Goal: Transaction & Acquisition: Subscribe to service/newsletter

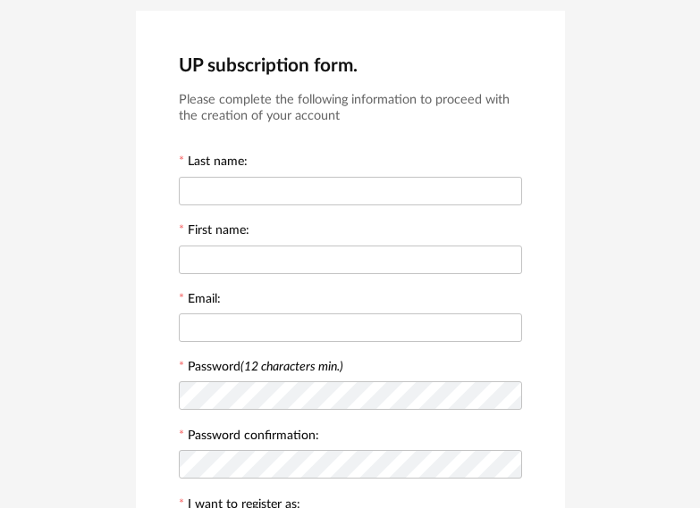
scroll to position [29, 0]
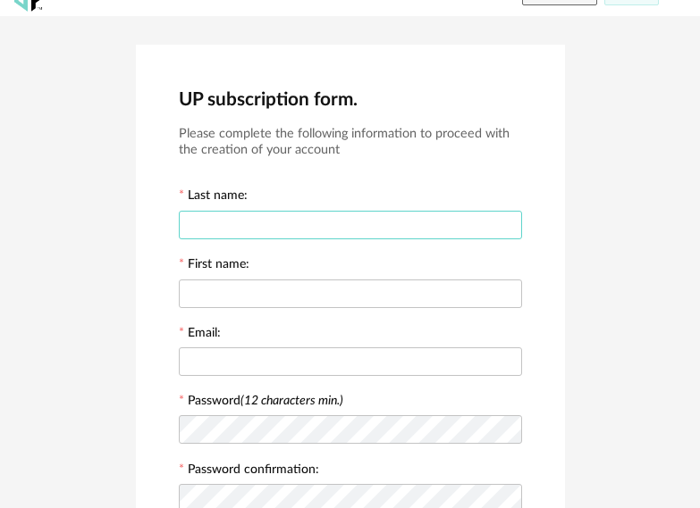
click at [331, 232] on input "text" at bounding box center [350, 225] width 343 height 29
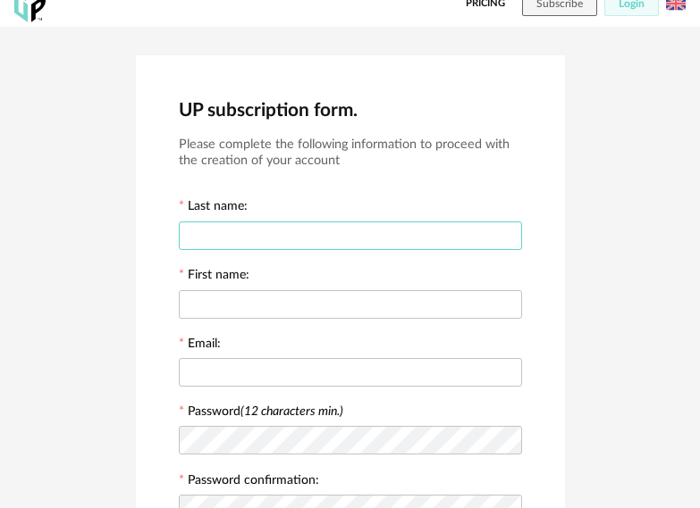
scroll to position [0, 0]
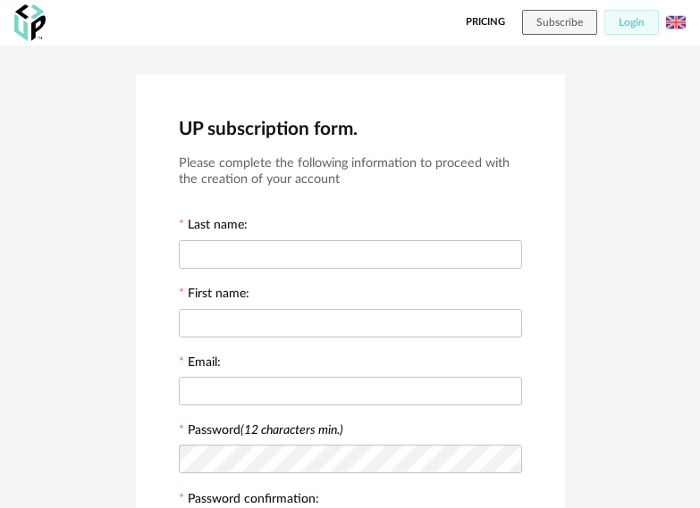
click at [484, 21] on link "Pricing" at bounding box center [485, 22] width 39 height 25
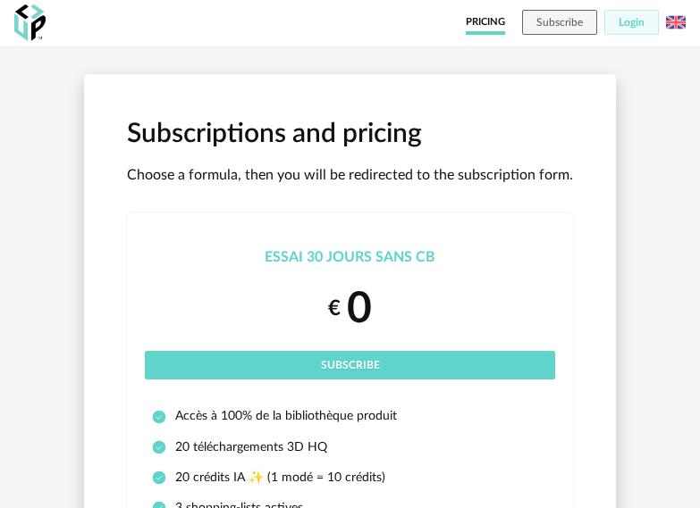
click at [678, 22] on img at bounding box center [676, 23] width 20 height 20
click at [626, 29] on button "Login" at bounding box center [631, 22] width 55 height 25
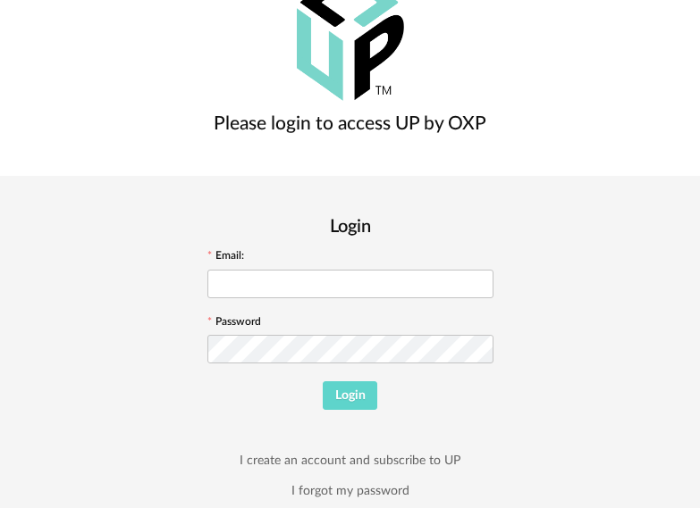
scroll to position [98, 0]
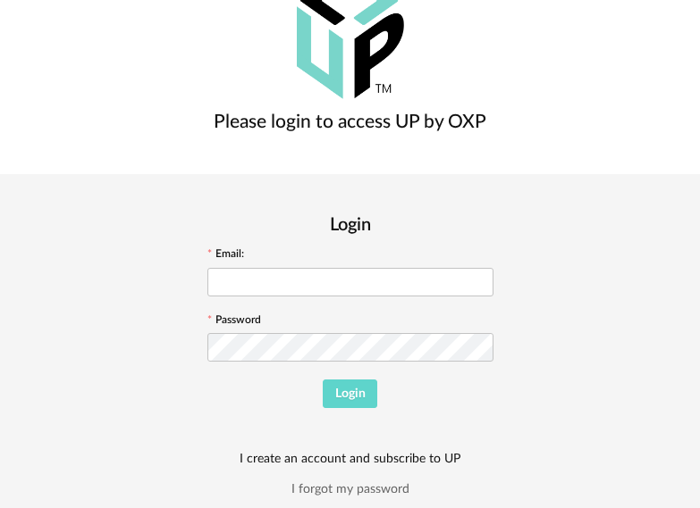
click at [460, 451] on link "I create an account and subscribe to UP" at bounding box center [349, 459] width 221 height 16
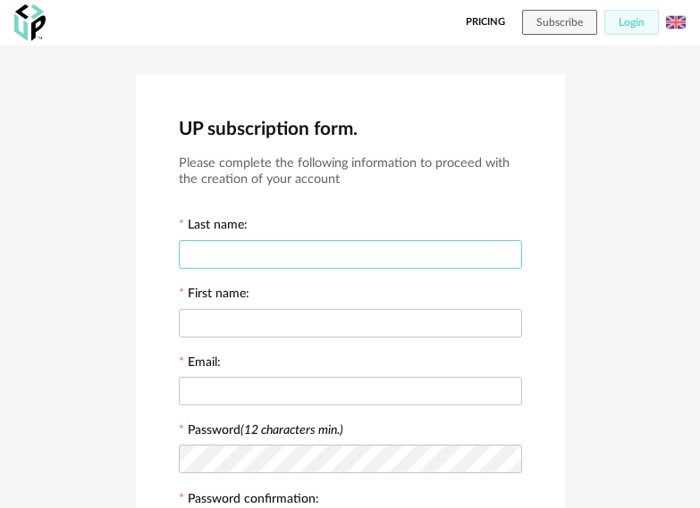
click at [369, 244] on input "text" at bounding box center [350, 254] width 343 height 29
type input "******"
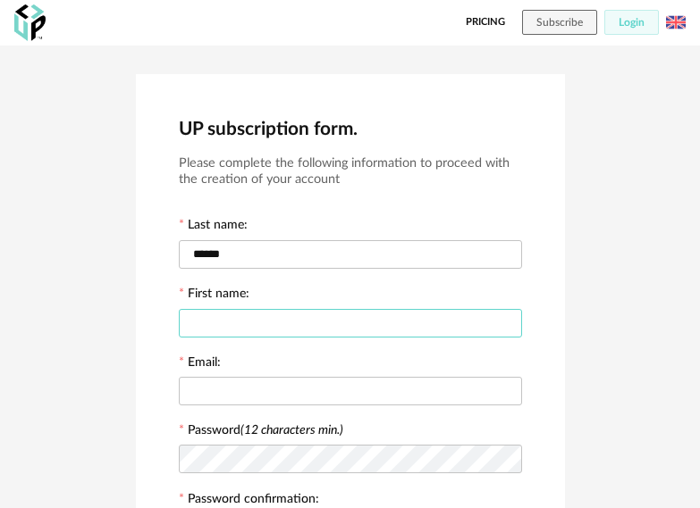
click at [255, 316] on input "text" at bounding box center [350, 323] width 343 height 29
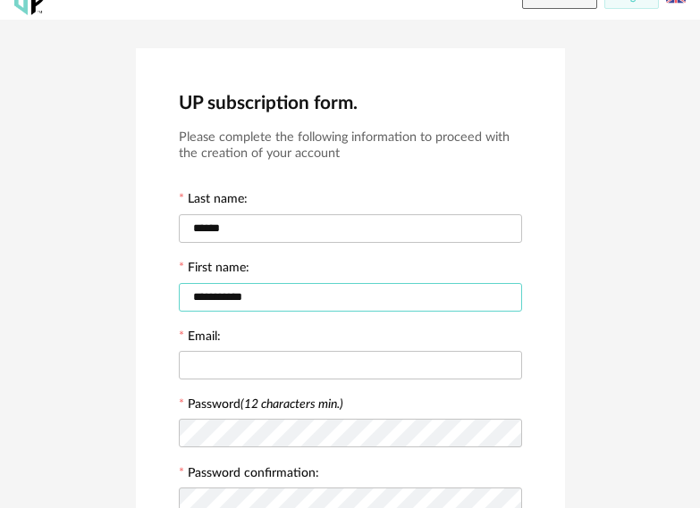
scroll to position [89, 0]
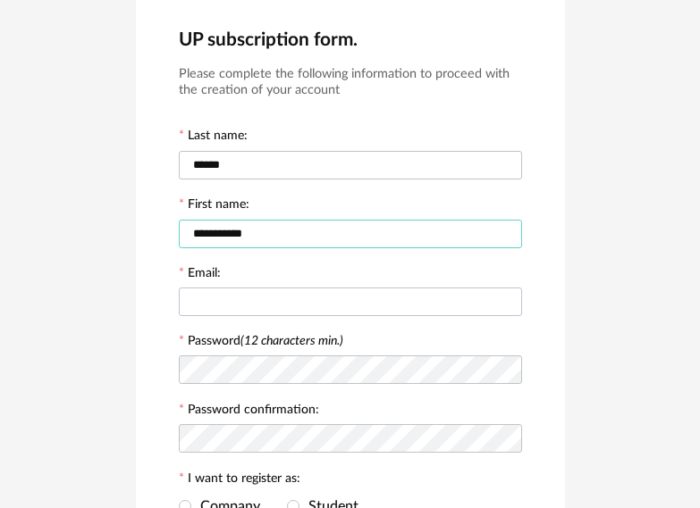
type input "**********"
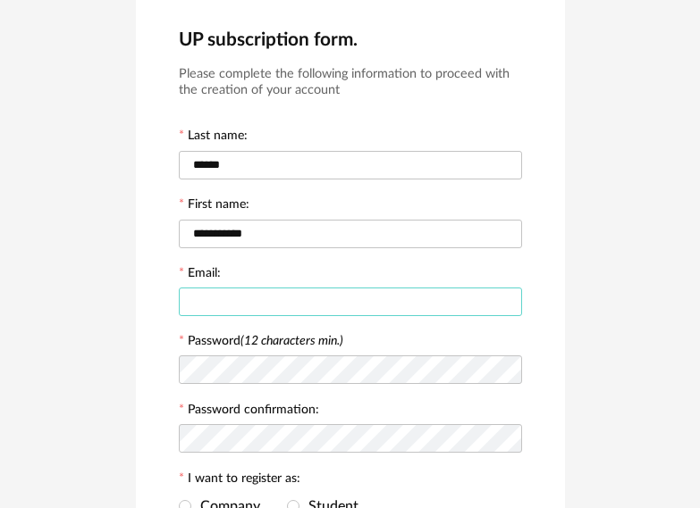
click at [244, 309] on input "text" at bounding box center [350, 302] width 343 height 29
click at [273, 301] on input "**********" at bounding box center [350, 302] width 343 height 29
type input "**********"
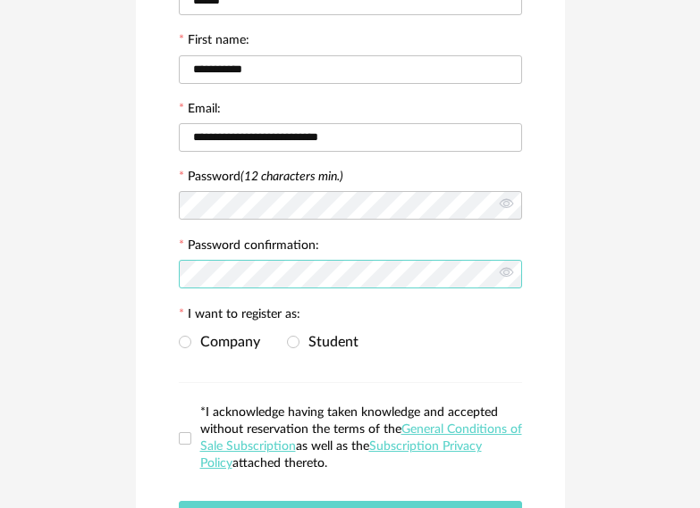
scroll to position [268, 0]
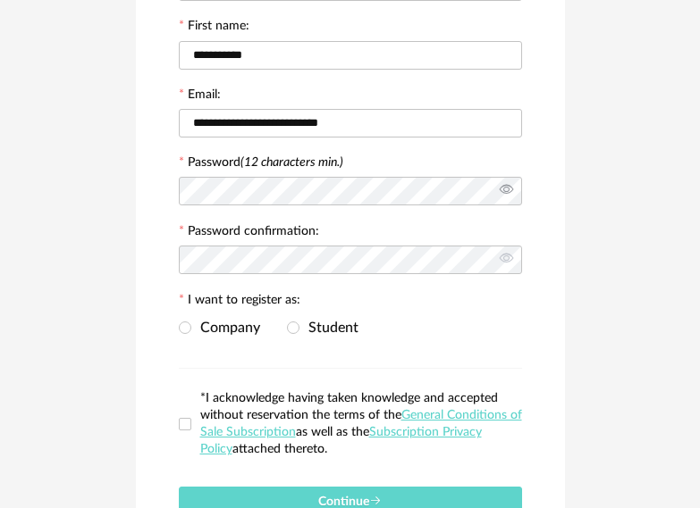
click at [504, 191] on icon at bounding box center [506, 191] width 22 height 36
click at [509, 257] on icon at bounding box center [506, 260] width 22 height 36
click at [227, 330] on span "Company" at bounding box center [225, 328] width 69 height 14
click at [295, 331] on span at bounding box center [293, 328] width 13 height 13
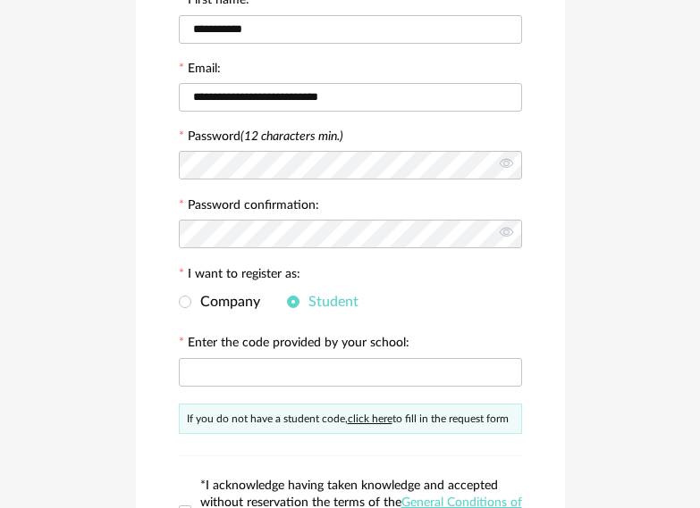
scroll to position [357, 0]
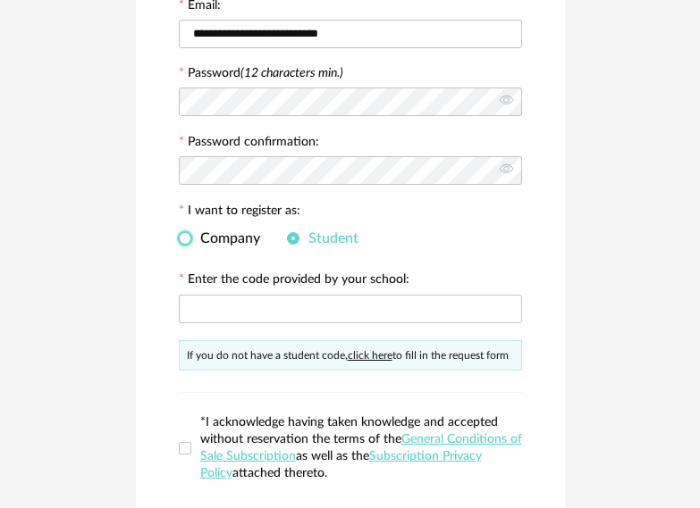
click at [189, 235] on span at bounding box center [185, 238] width 13 height 13
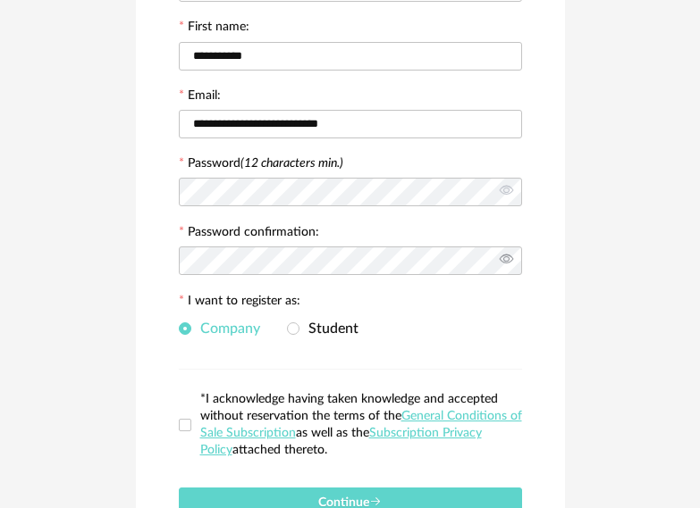
scroll to position [268, 0]
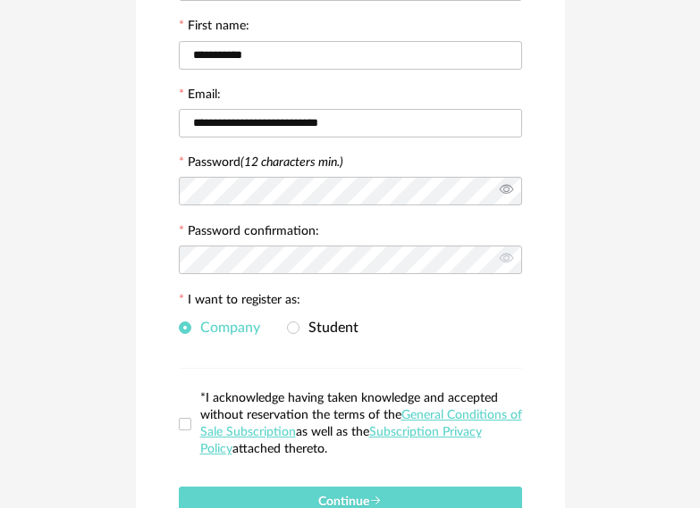
click at [505, 193] on icon at bounding box center [506, 191] width 22 height 36
click at [508, 251] on icon at bounding box center [506, 260] width 22 height 36
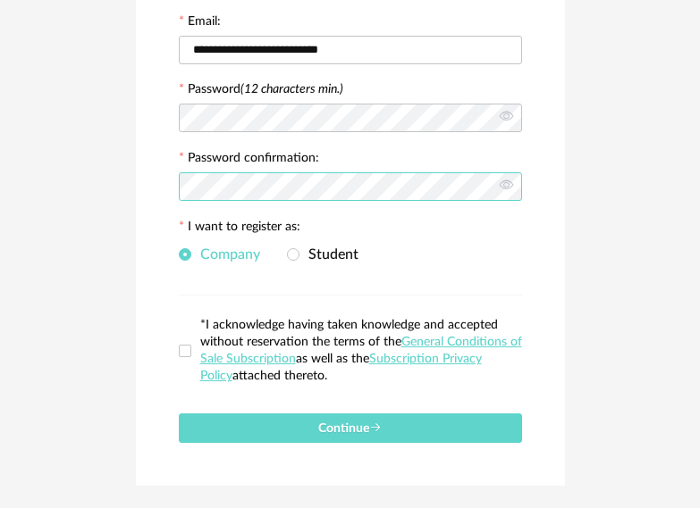
scroll to position [387, 0]
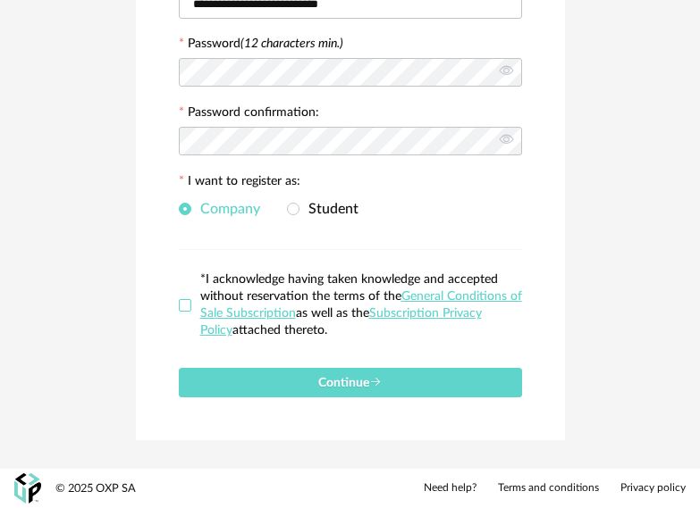
click at [186, 309] on span at bounding box center [185, 305] width 13 height 13
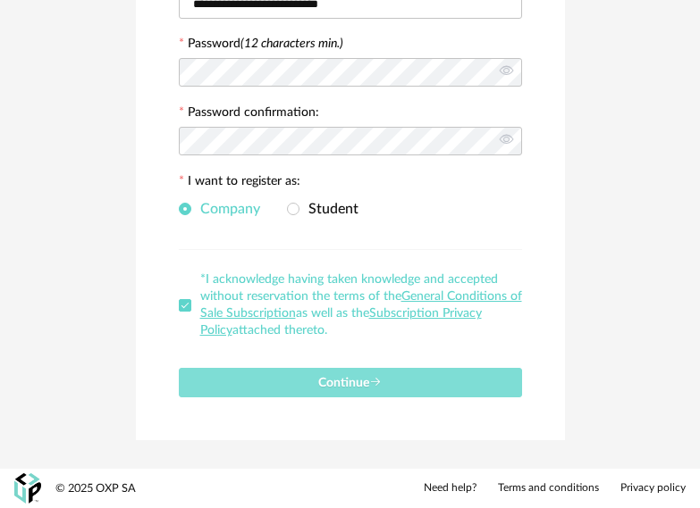
click at [363, 384] on span "Continue" at bounding box center [349, 383] width 63 height 13
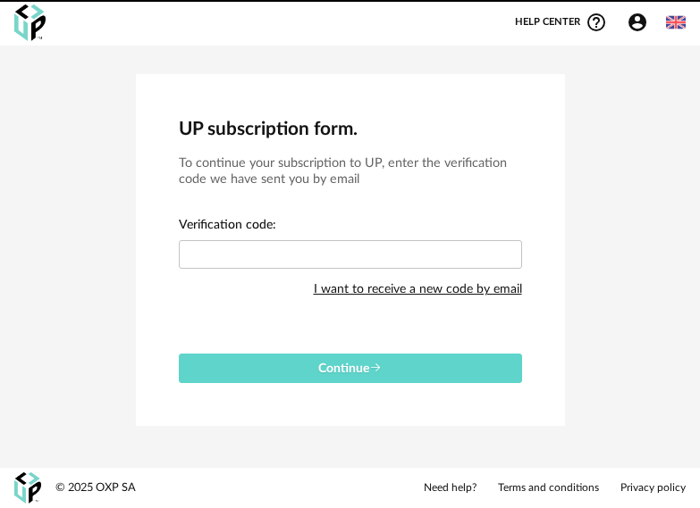
scroll to position [0, 0]
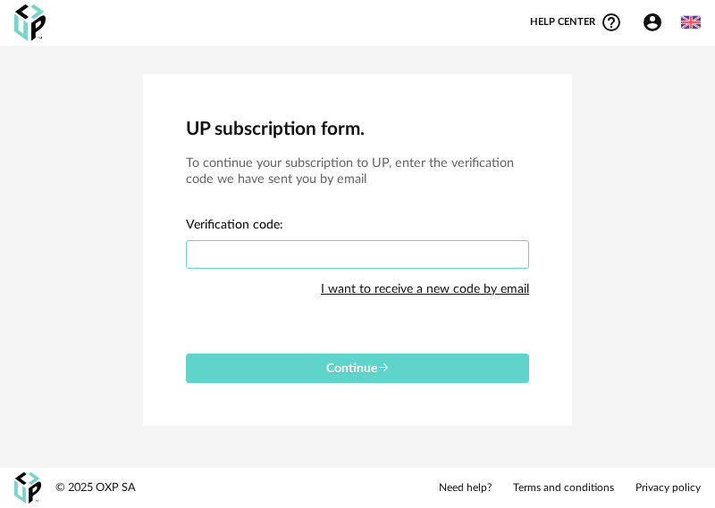
click at [434, 258] on input "text" at bounding box center [357, 254] width 343 height 29
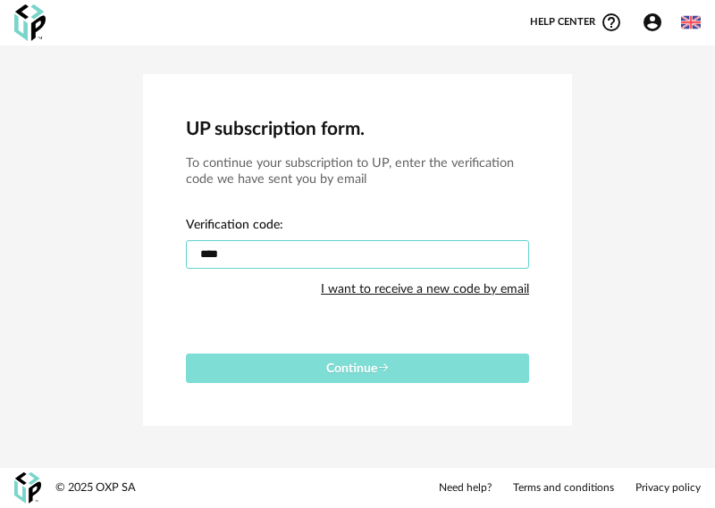
type input "****"
click at [364, 368] on span "Continue" at bounding box center [357, 369] width 63 height 13
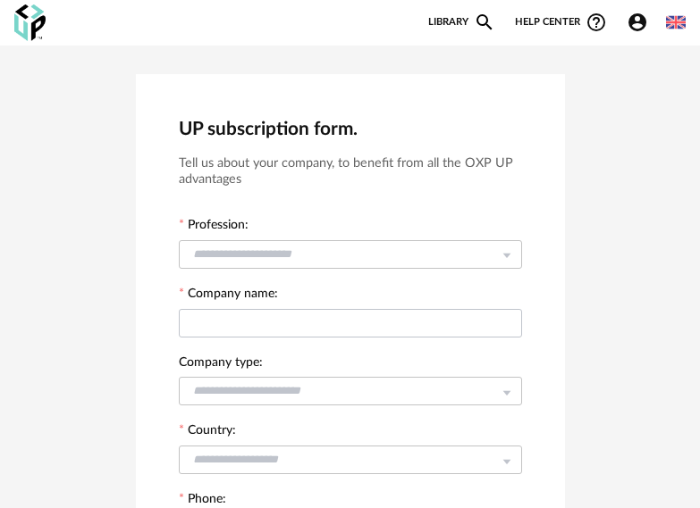
scroll to position [89, 0]
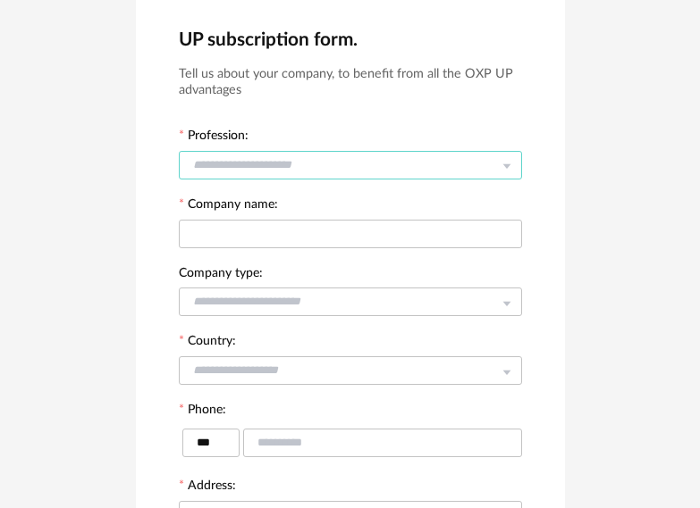
click at [365, 172] on input "text" at bounding box center [350, 165] width 343 height 29
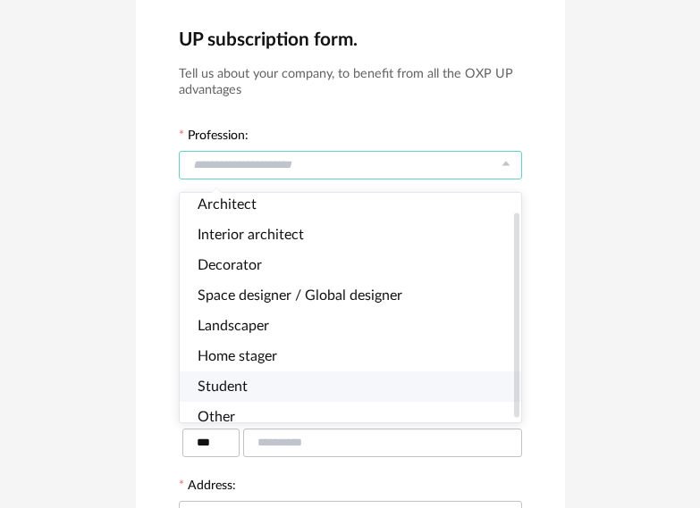
scroll to position [0, 0]
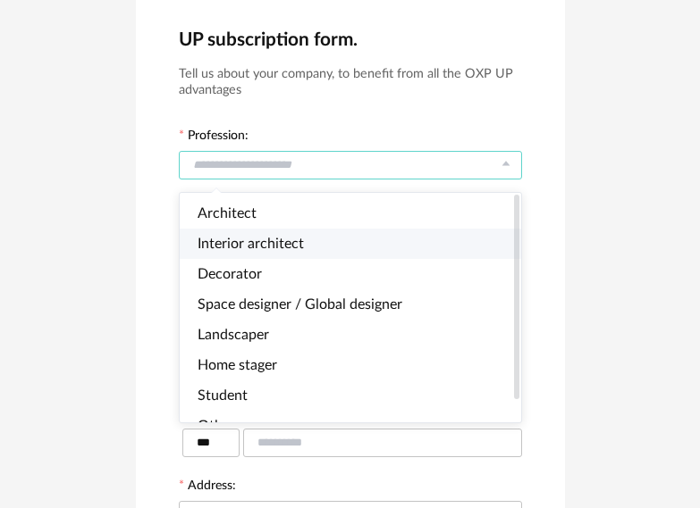
click at [313, 249] on li "Interior architect" at bounding box center [358, 244] width 357 height 30
type input "**********"
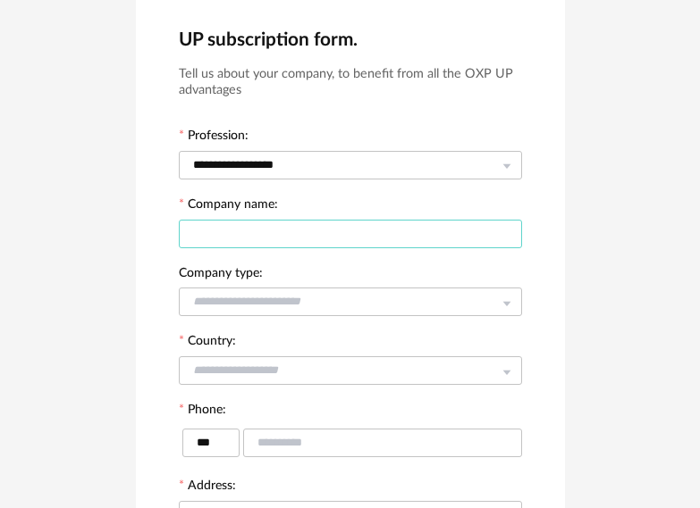
click at [303, 238] on input "text" at bounding box center [350, 234] width 343 height 29
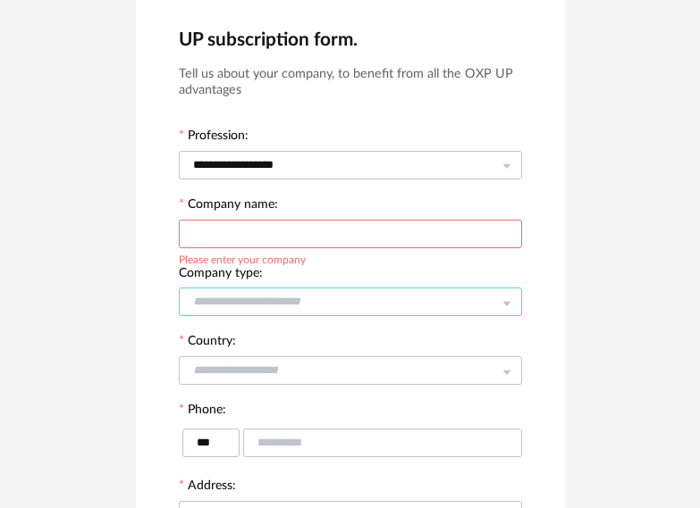
click at [302, 299] on input "text" at bounding box center [350, 302] width 343 height 29
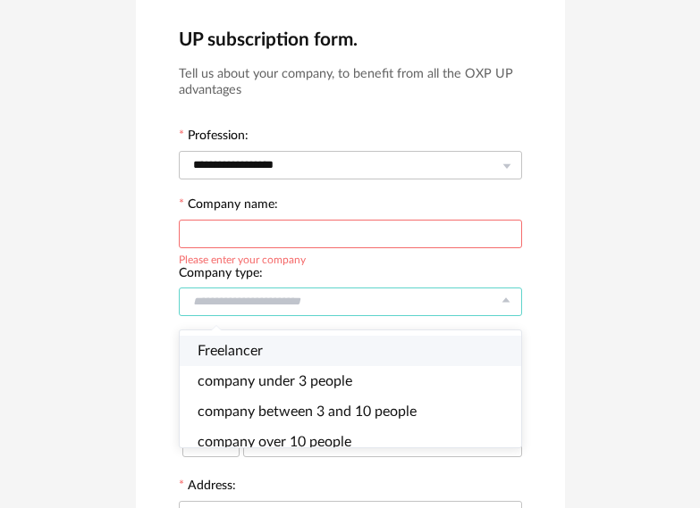
click at [337, 353] on li "Freelancer" at bounding box center [358, 351] width 357 height 30
type input "**********"
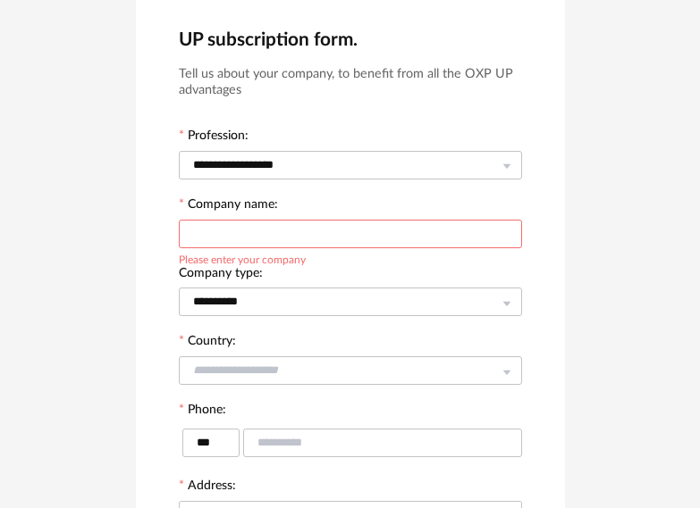
click at [308, 245] on input "text" at bounding box center [350, 234] width 343 height 29
click at [418, 267] on div "**********" at bounding box center [350, 292] width 343 height 55
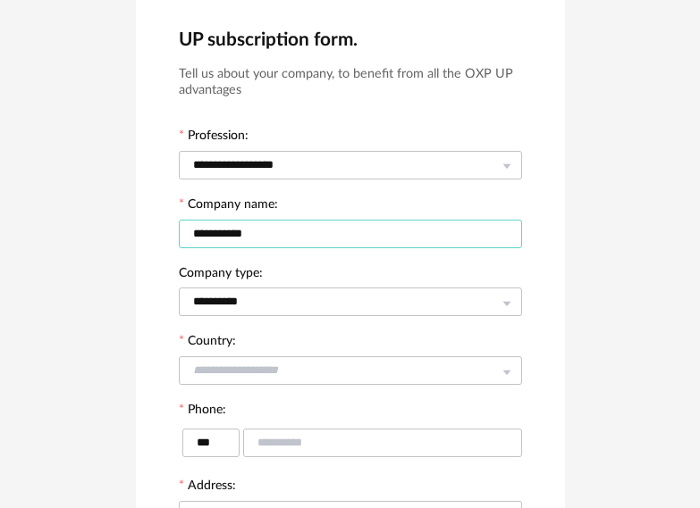
click at [253, 234] on input "**********" at bounding box center [350, 234] width 343 height 29
click at [238, 234] on input "**********" at bounding box center [350, 234] width 343 height 29
click at [292, 232] on input "**********" at bounding box center [350, 234] width 343 height 29
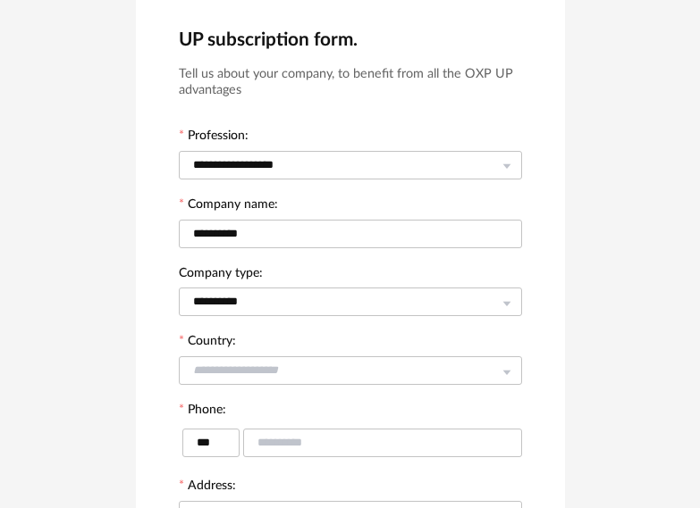
click at [315, 268] on div "**********" at bounding box center [350, 292] width 343 height 55
click at [276, 232] on input "**********" at bounding box center [350, 234] width 343 height 29
type input "**********"
click at [398, 343] on div "Country: France Belgium Luxembourg Switzerland Afghanistan Aland Islands Albani…" at bounding box center [350, 360] width 343 height 55
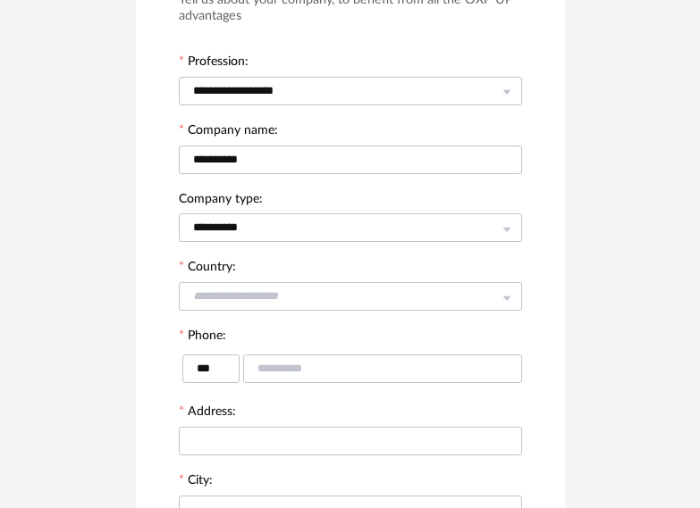
scroll to position [179, 0]
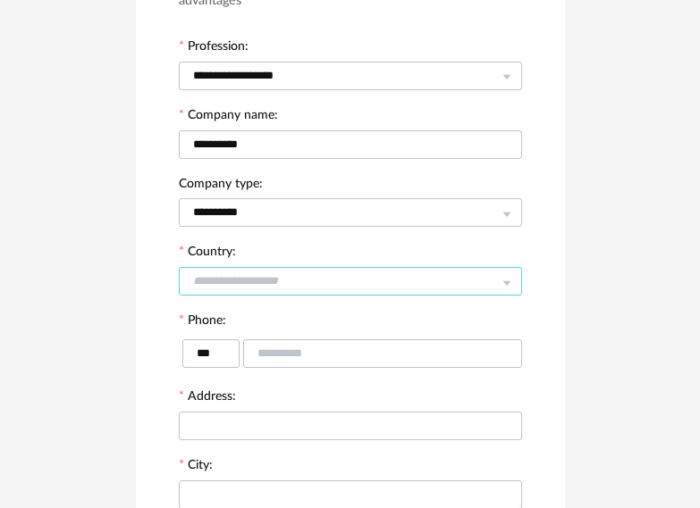
click at [352, 282] on input "text" at bounding box center [350, 281] width 343 height 29
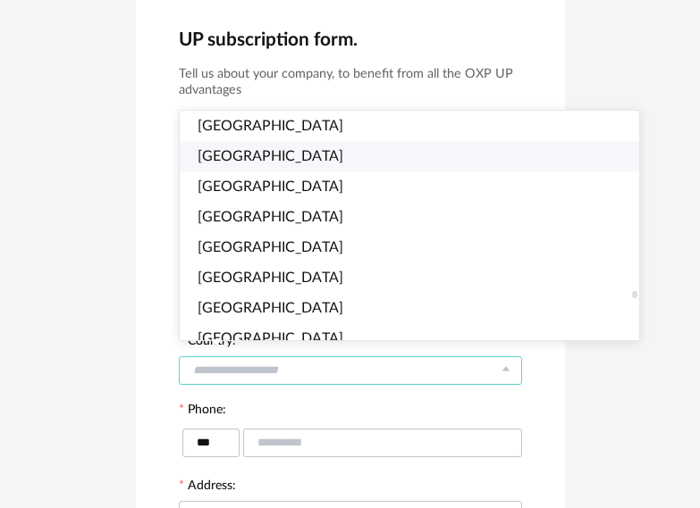
scroll to position [5897, 0]
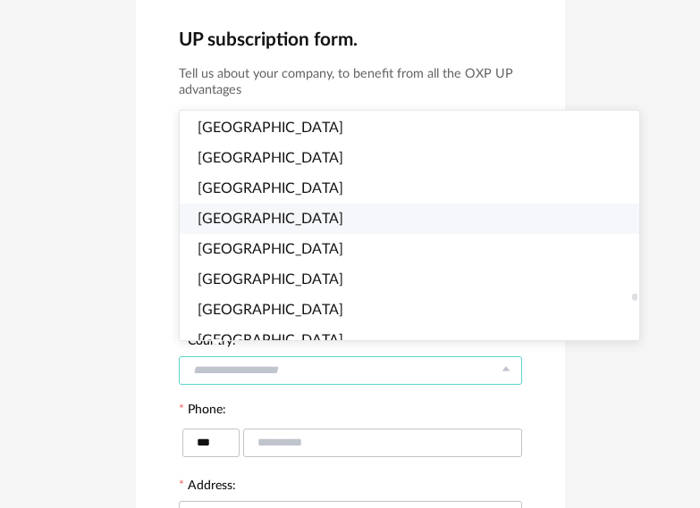
click at [294, 218] on li "Slovakia" at bounding box center [417, 219] width 474 height 30
type input "********"
type input "****"
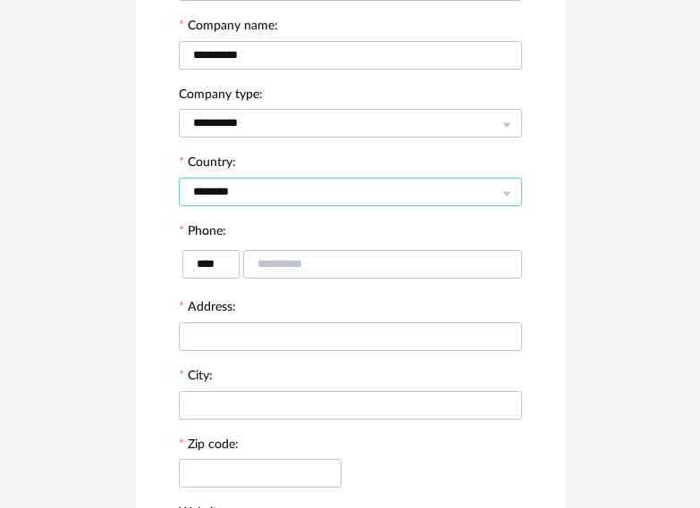
scroll to position [357, 0]
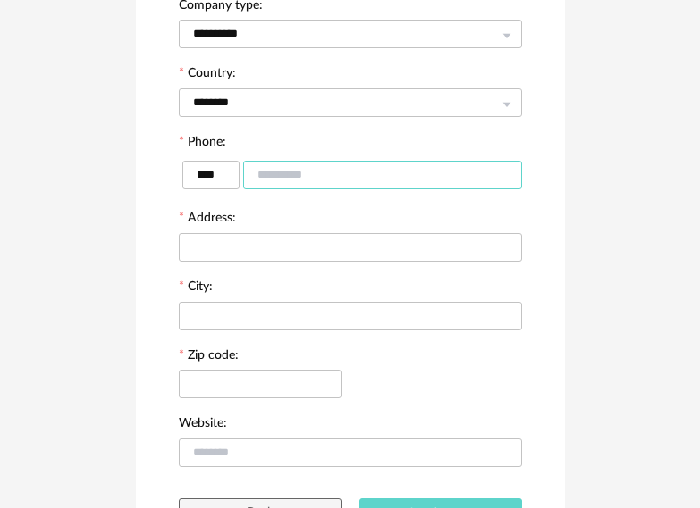
click at [375, 177] on input "text" at bounding box center [382, 175] width 279 height 29
type input "*********"
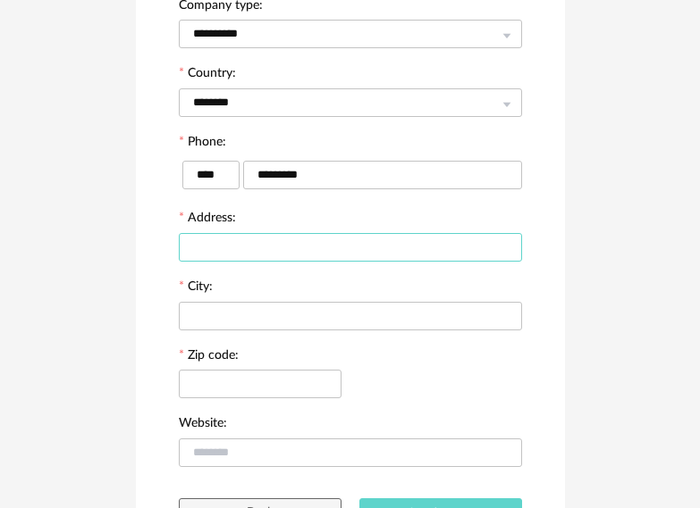
click at [318, 256] on input "text" at bounding box center [350, 247] width 343 height 29
type input "*"
type input "********"
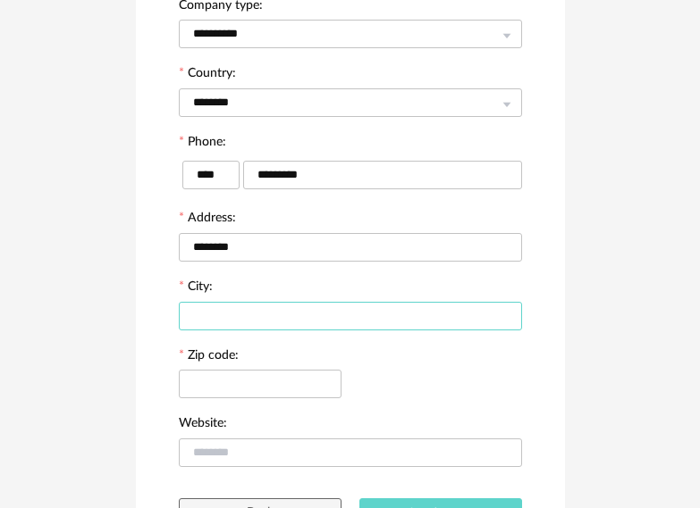
click at [268, 308] on input "text" at bounding box center [350, 316] width 343 height 29
type input "**********"
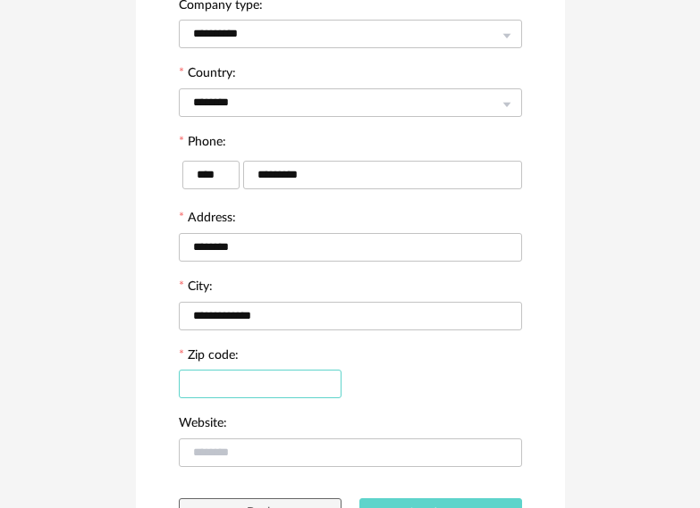
click at [279, 384] on input "text" at bounding box center [260, 384] width 163 height 29
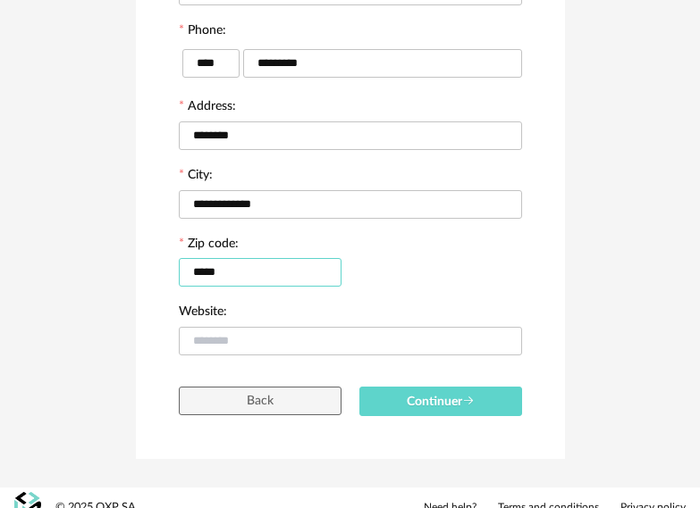
scroll to position [489, 0]
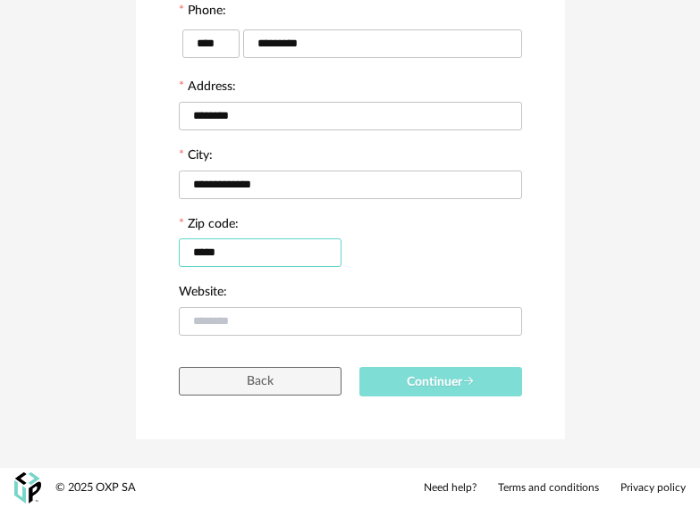
type input "*****"
click at [432, 378] on span "Continuer" at bounding box center [441, 382] width 68 height 13
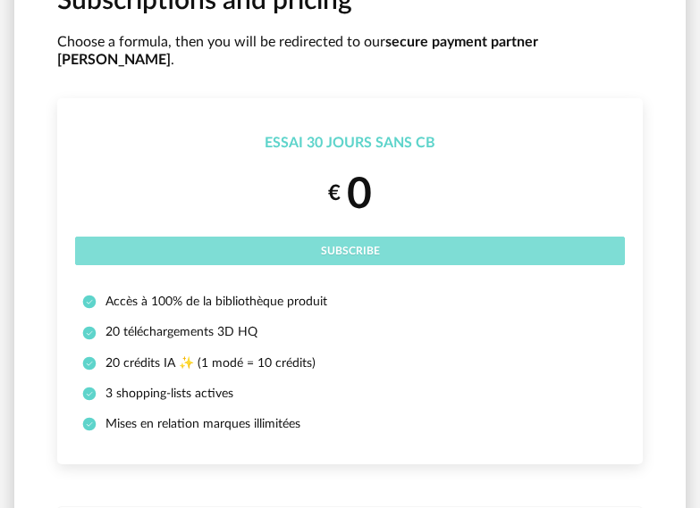
scroll to position [179, 0]
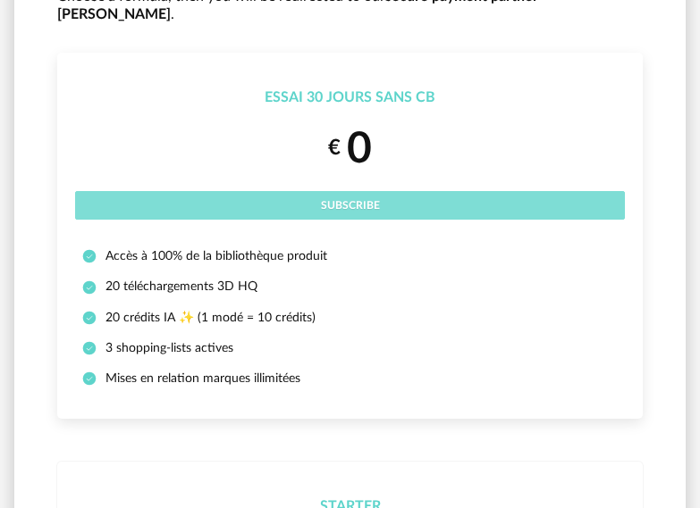
click at [380, 191] on button "Subscribe" at bounding box center [350, 205] width 550 height 29
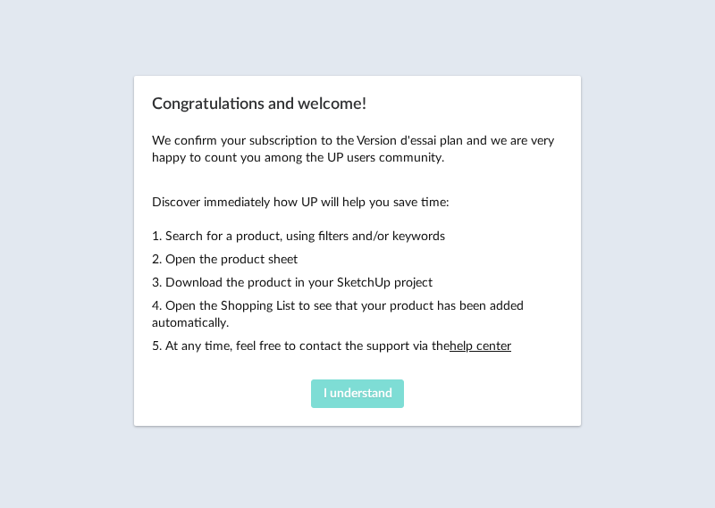
click at [355, 395] on span "I understand" at bounding box center [357, 394] width 69 height 13
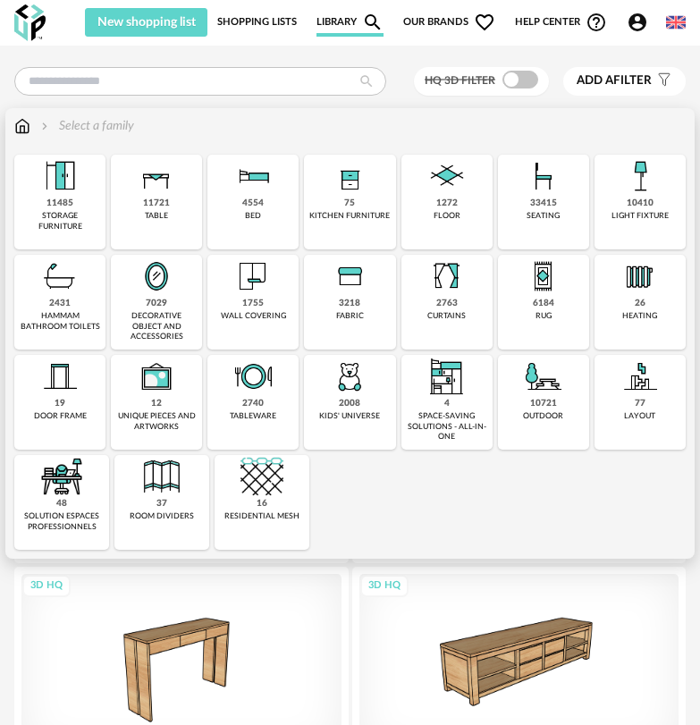
click at [443, 180] on img at bounding box center [446, 176] width 43 height 43
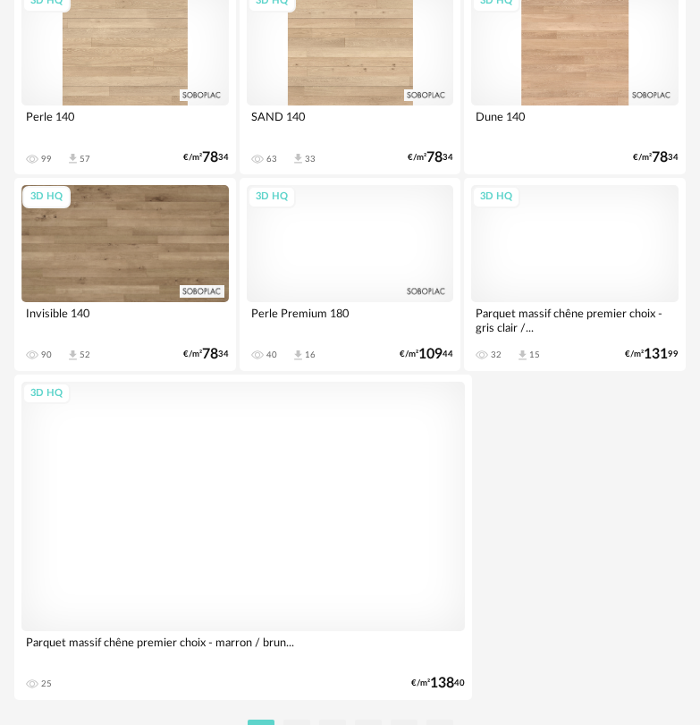
scroll to position [6423, 0]
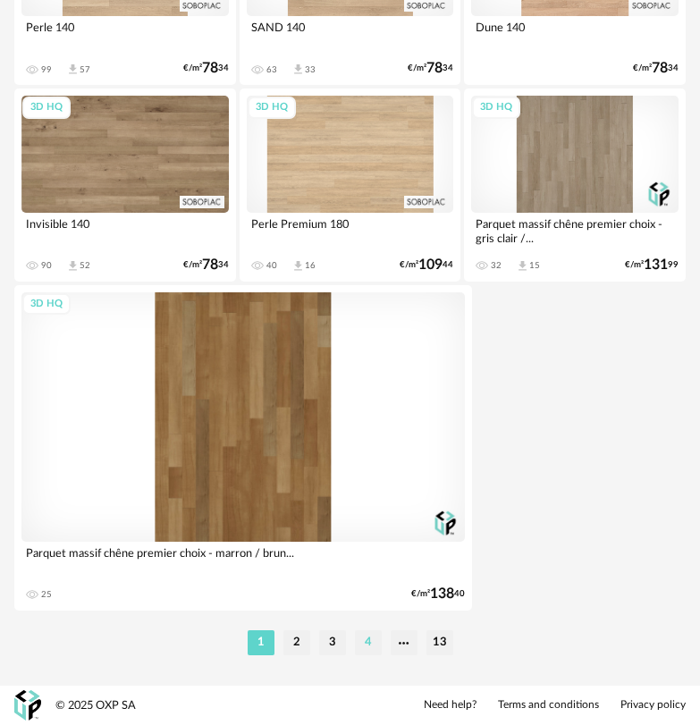
click at [360, 508] on li "4" at bounding box center [368, 642] width 27 height 25
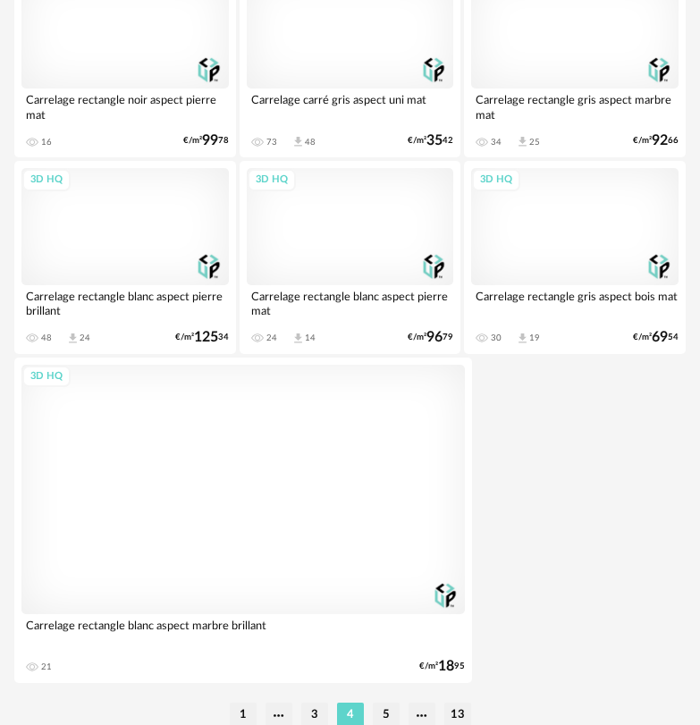
scroll to position [6423, 0]
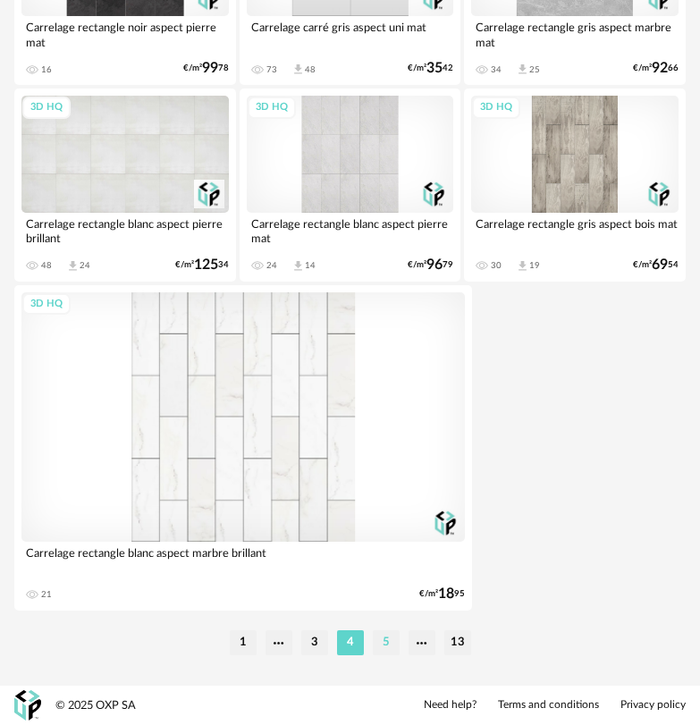
click at [381, 508] on li "5" at bounding box center [386, 642] width 27 height 25
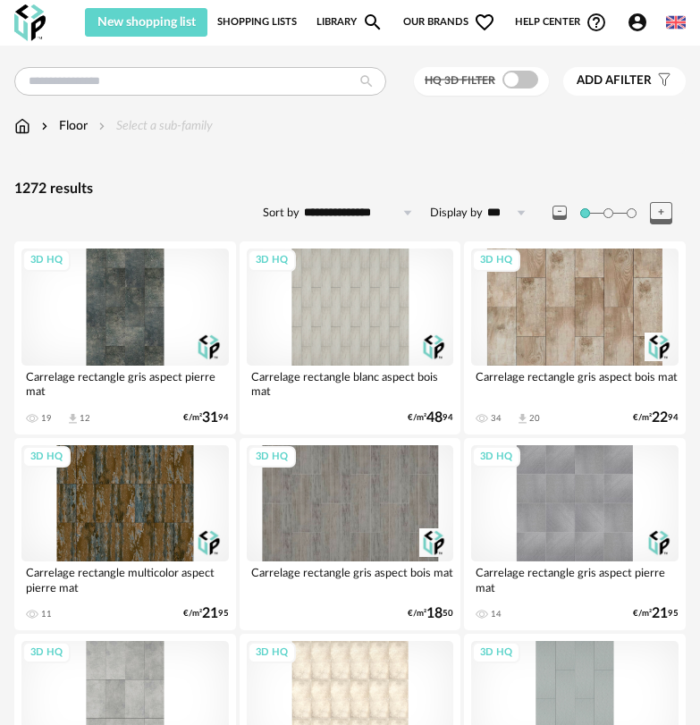
click at [346, 20] on link "Library Magnify icon" at bounding box center [349, 22] width 67 height 29
click at [414, 209] on icon at bounding box center [407, 212] width 22 height 29
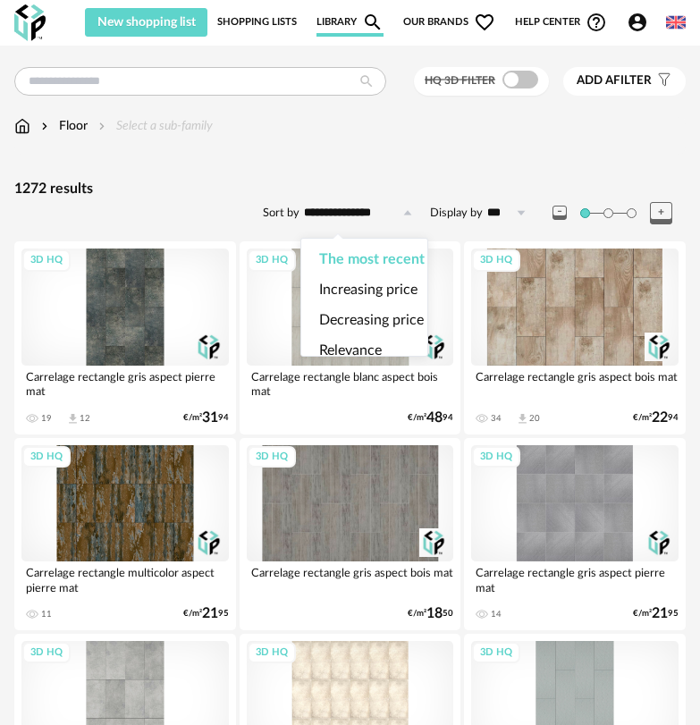
click at [414, 209] on icon at bounding box center [407, 212] width 22 height 29
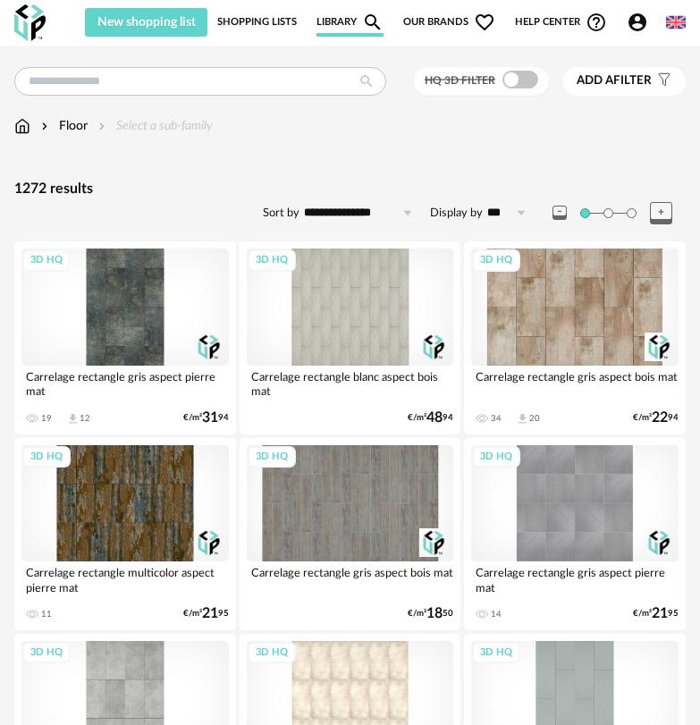
click at [517, 208] on icon at bounding box center [520, 212] width 22 height 29
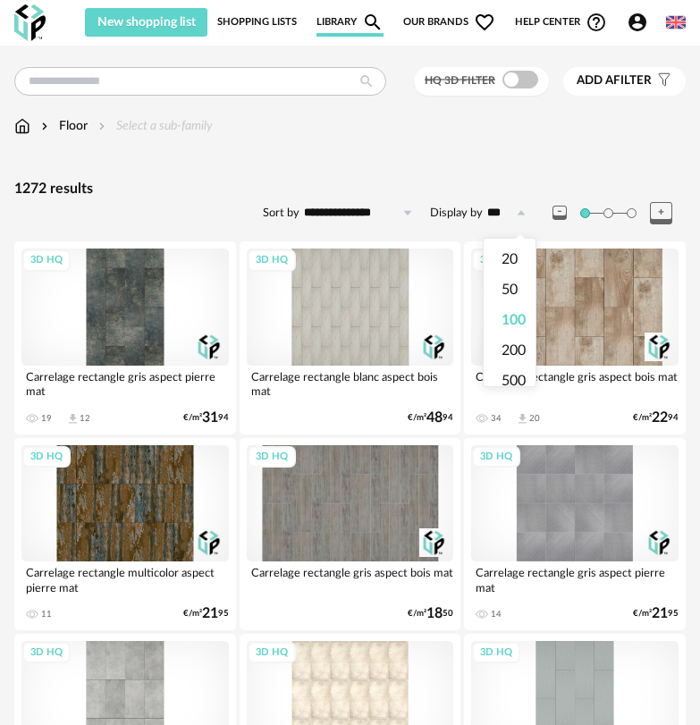
click at [517, 208] on icon at bounding box center [520, 212] width 22 height 29
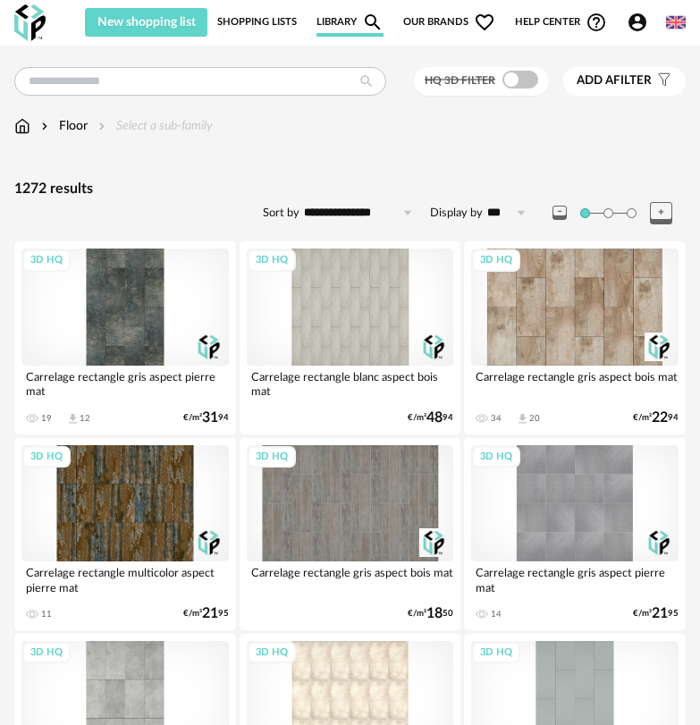
click at [347, 20] on link "Library Magnify icon" at bounding box center [349, 22] width 67 height 29
click at [268, 24] on link "Shopping Lists" at bounding box center [257, 22] width 80 height 29
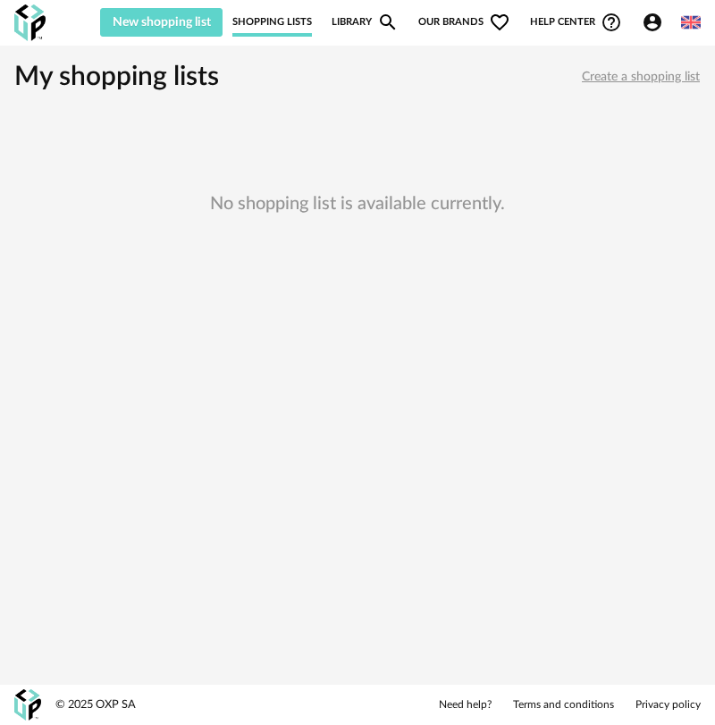
click at [355, 25] on link "Library Magnify icon" at bounding box center [364, 22] width 67 height 29
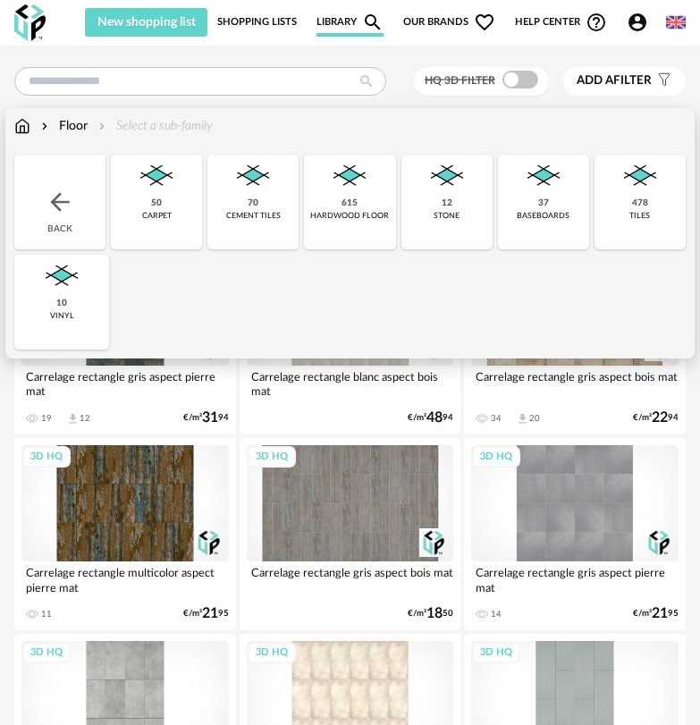
click at [446, 173] on img at bounding box center [446, 176] width 43 height 43
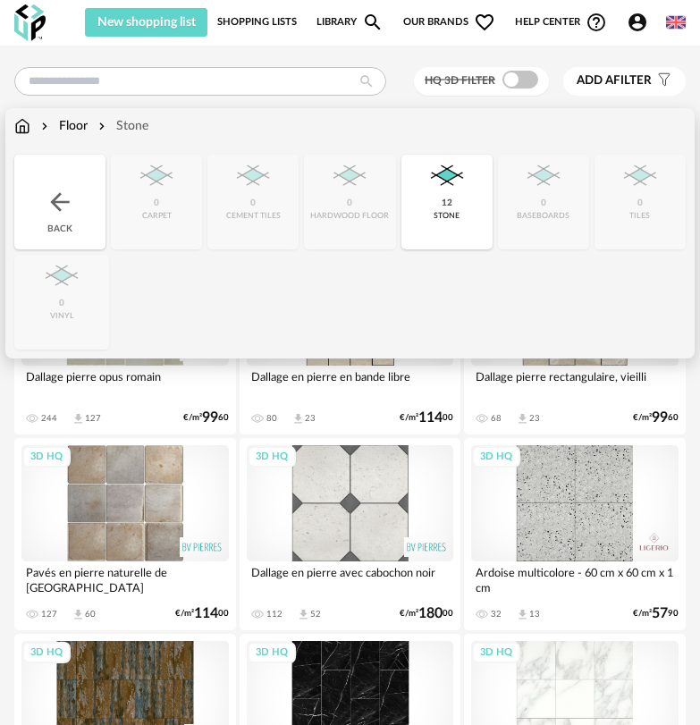
click at [49, 212] on img at bounding box center [60, 202] width 29 height 29
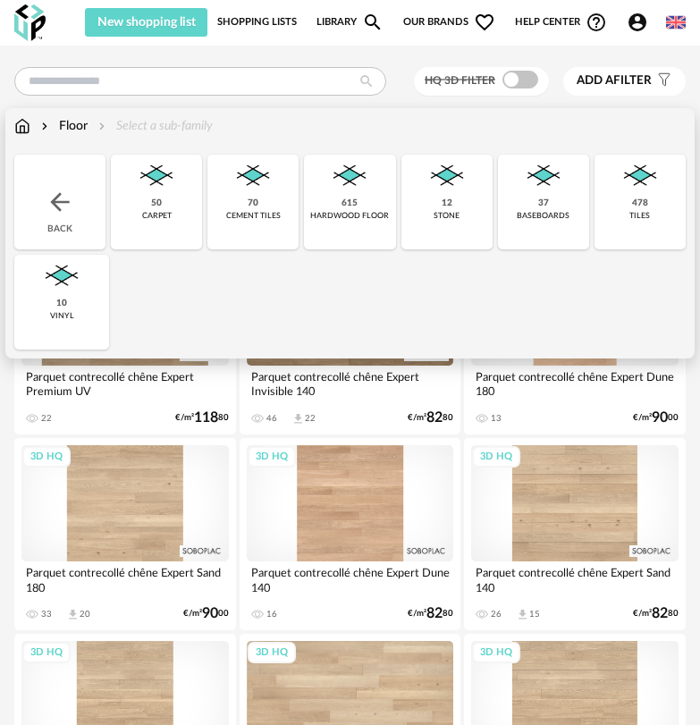
click at [86, 198] on div "Back" at bounding box center [59, 202] width 91 height 95
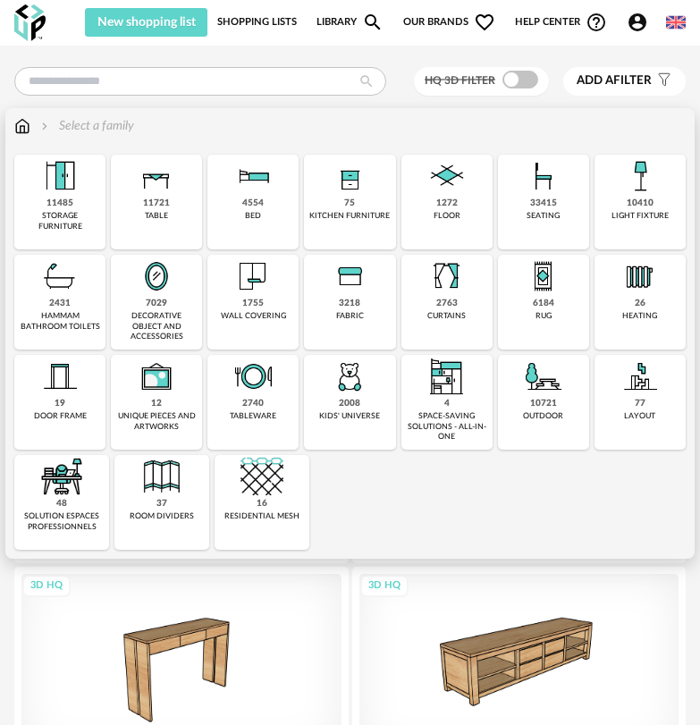
click at [356, 198] on div "75 kitchen furniture" at bounding box center [349, 202] width 91 height 95
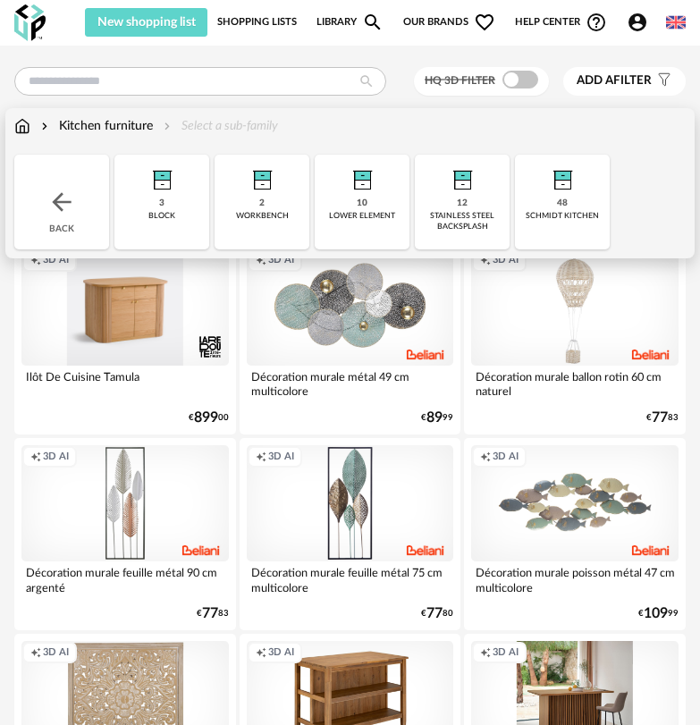
click at [77, 189] on div "Back" at bounding box center [61, 202] width 95 height 95
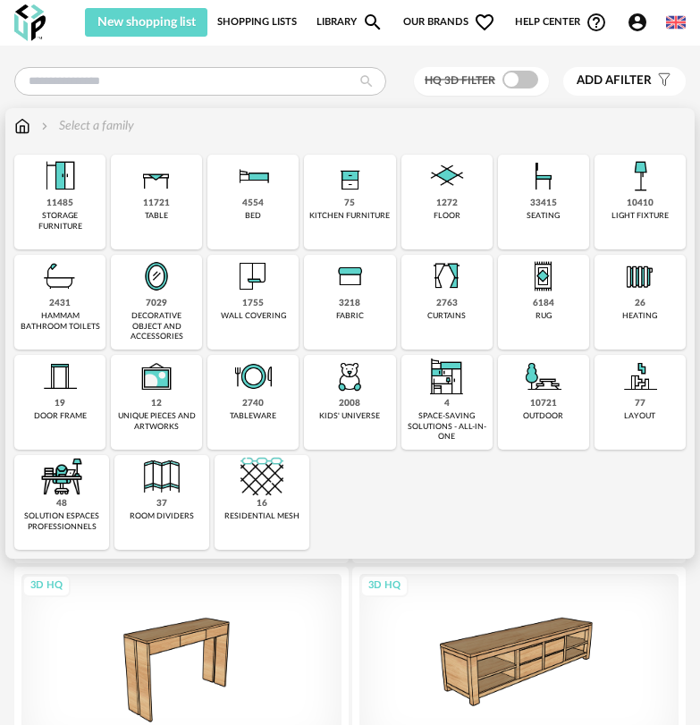
click at [163, 183] on img at bounding box center [156, 176] width 43 height 43
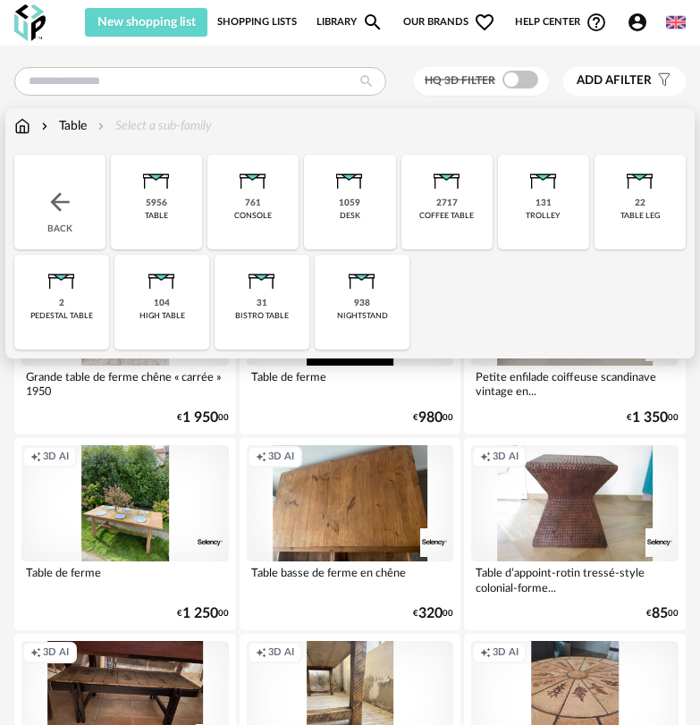
click at [168, 205] on div "5956 table" at bounding box center [156, 202] width 91 height 95
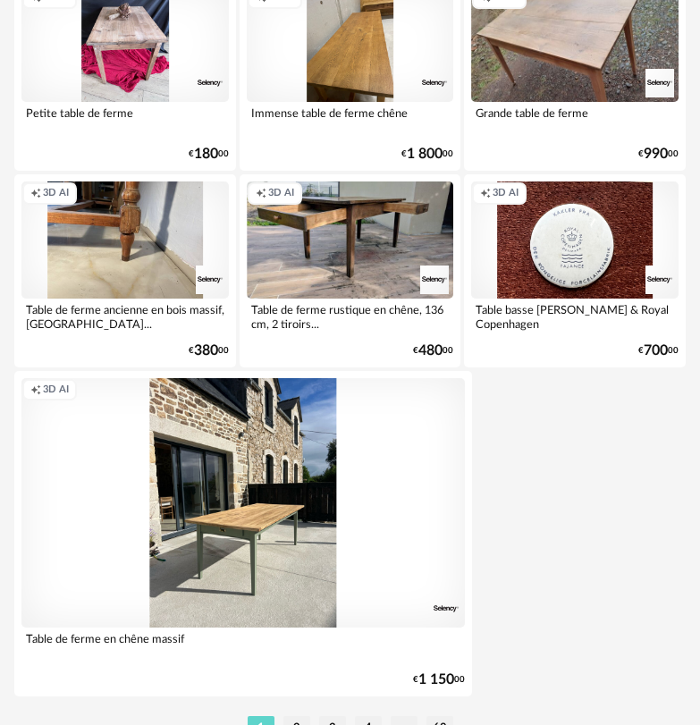
scroll to position [6423, 0]
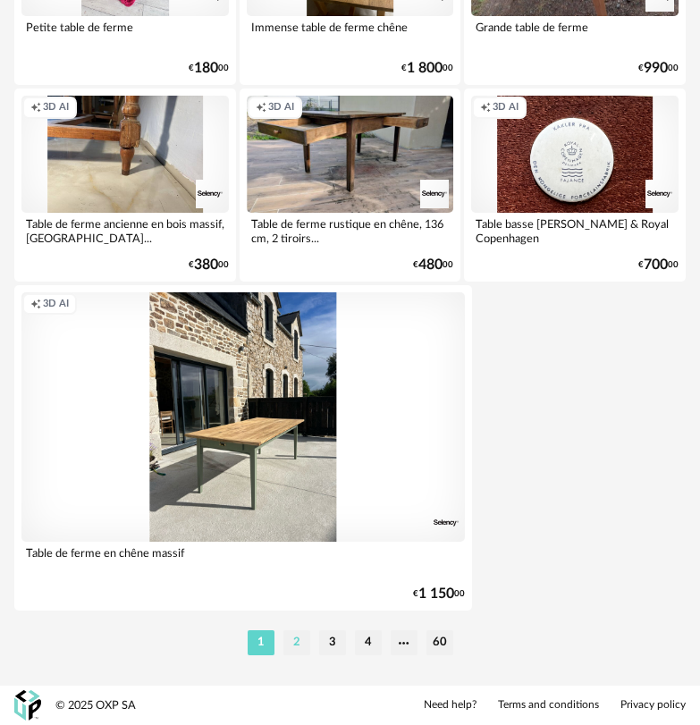
click at [298, 508] on li "2" at bounding box center [296, 642] width 27 height 25
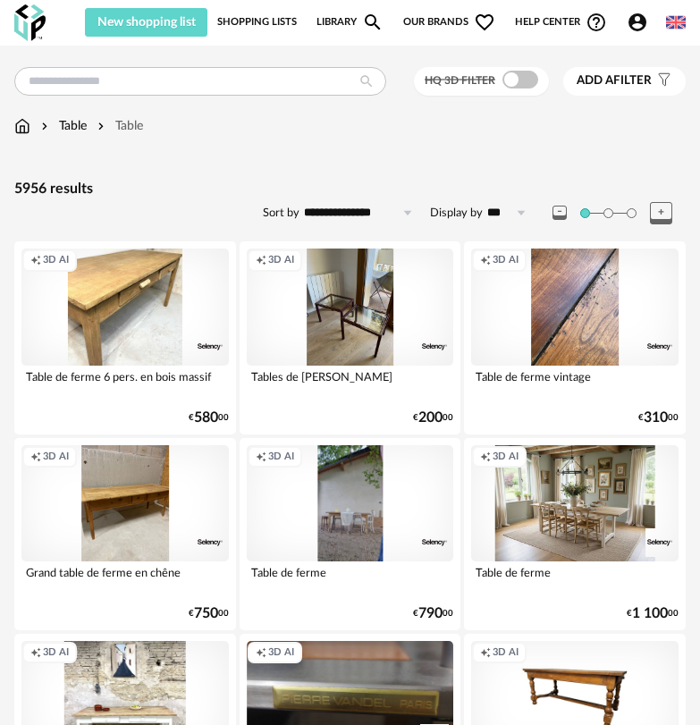
click at [333, 21] on link "Library Magnify icon" at bounding box center [349, 22] width 67 height 29
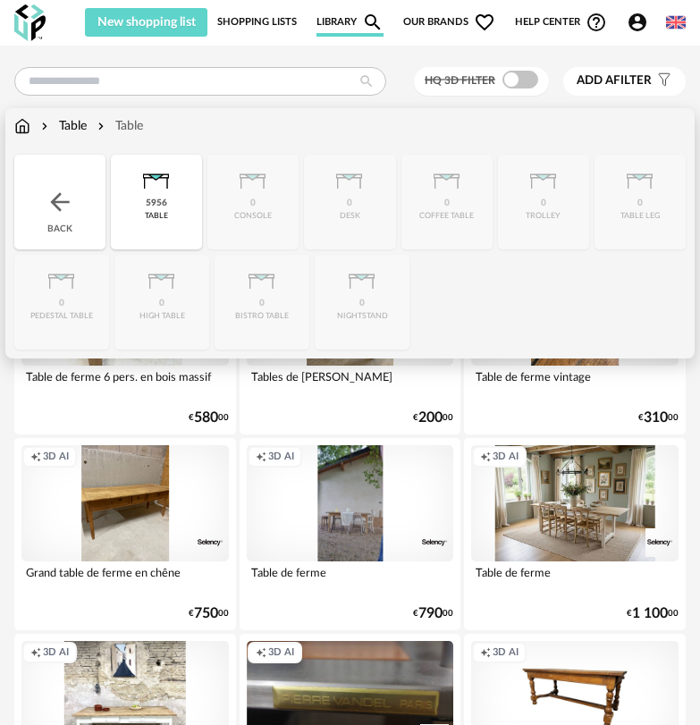
click at [66, 196] on img at bounding box center [60, 202] width 29 height 29
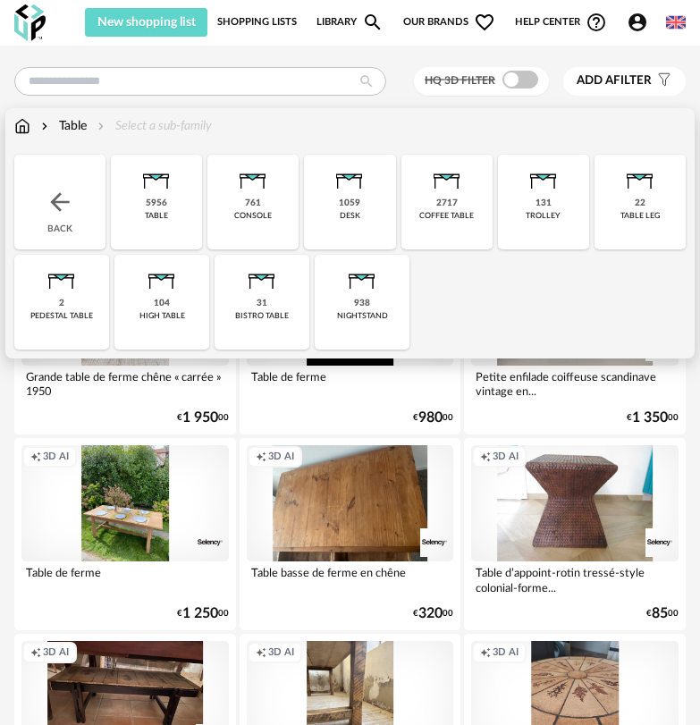
click at [65, 197] on img at bounding box center [60, 202] width 29 height 29
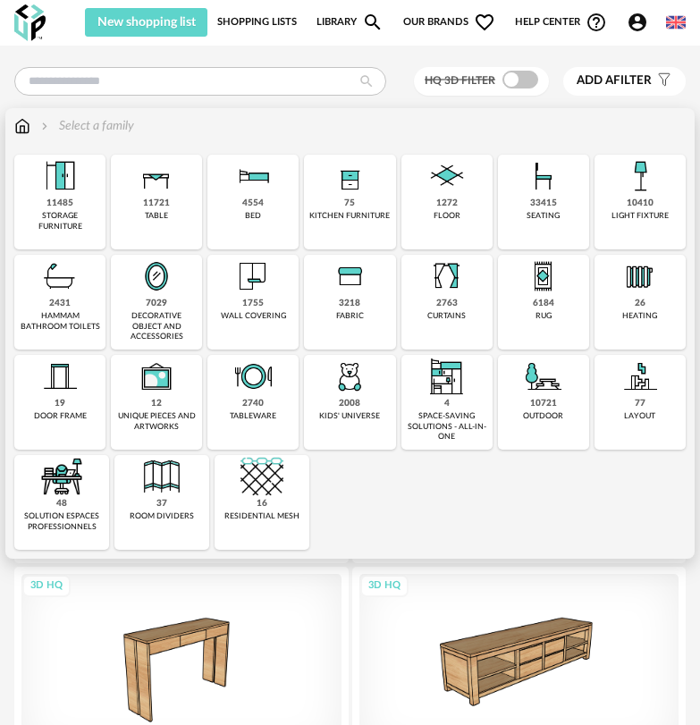
click at [533, 186] on img at bounding box center [543, 176] width 43 height 43
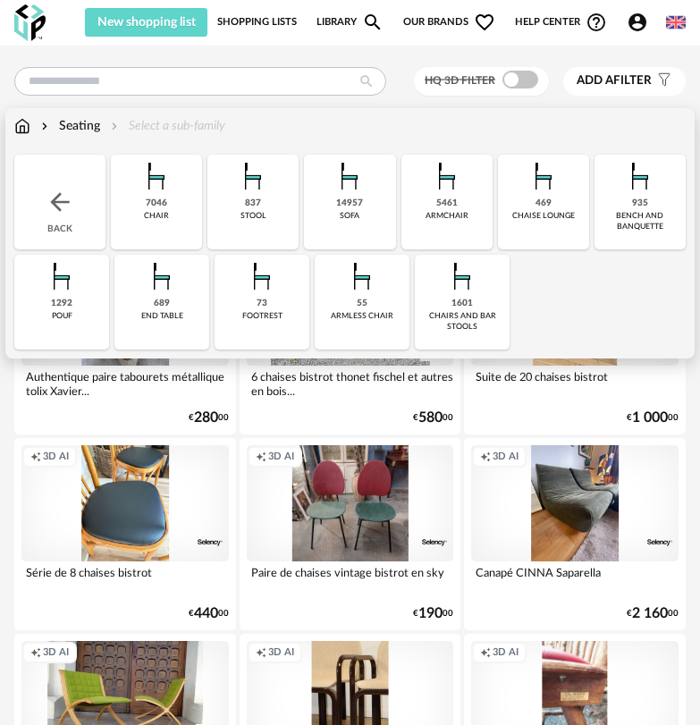
click at [351, 206] on div "14957" at bounding box center [349, 203] width 27 height 12
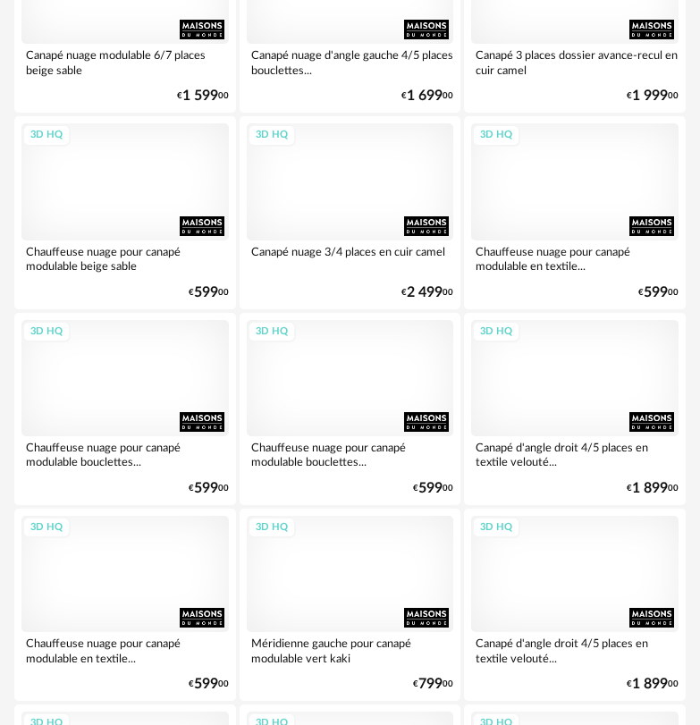
scroll to position [3842, 0]
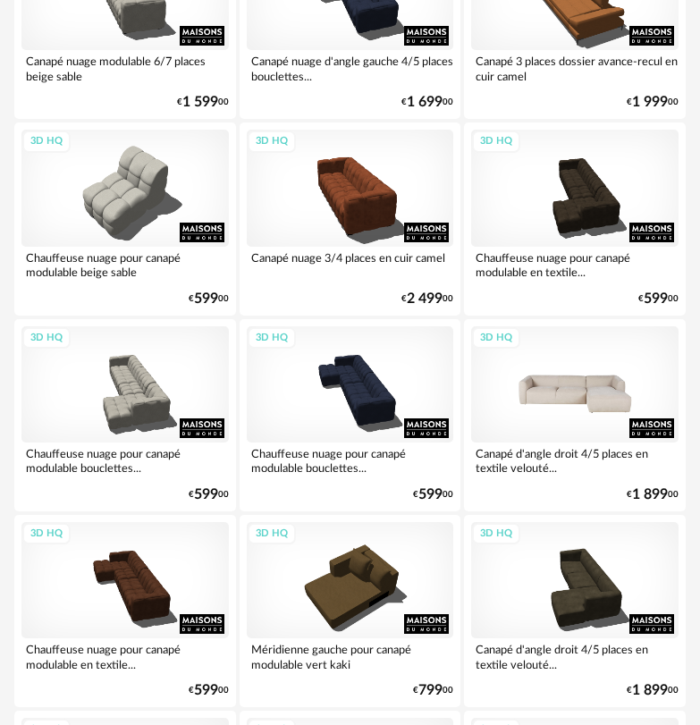
click at [579, 406] on div "3D HQ" at bounding box center [574, 384] width 207 height 116
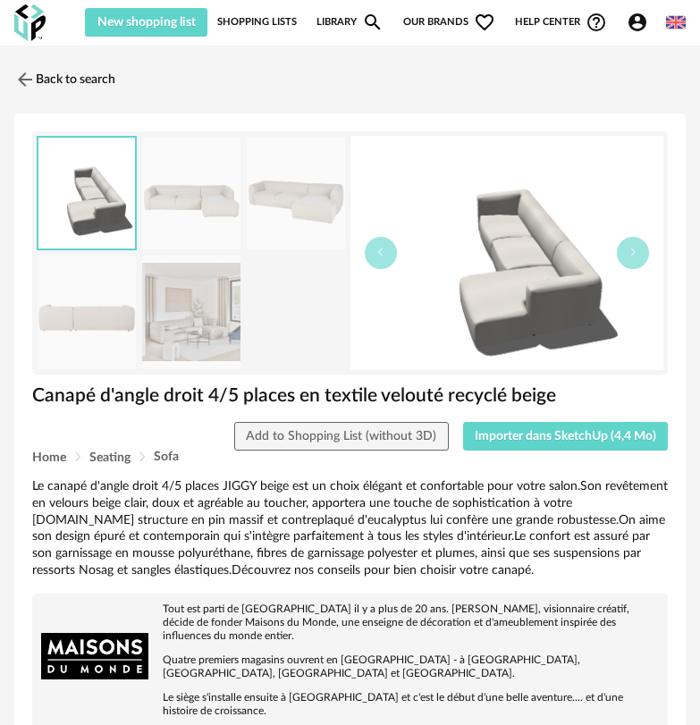
click at [208, 213] on img at bounding box center [191, 193] width 98 height 113
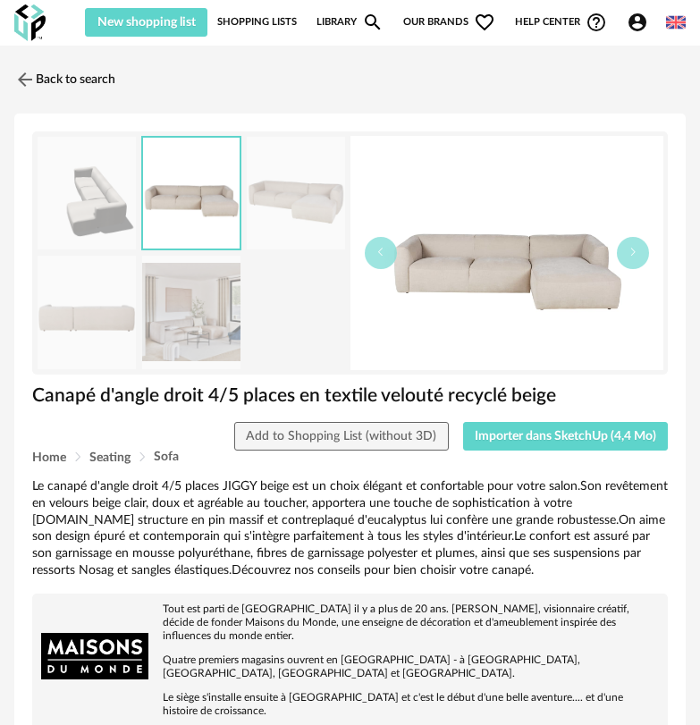
click at [306, 213] on img at bounding box center [296, 193] width 98 height 113
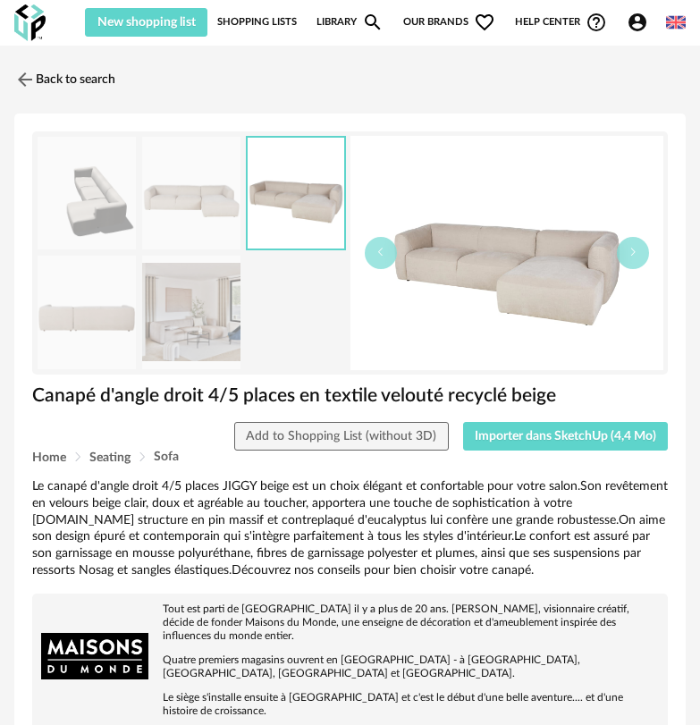
click at [174, 300] on img at bounding box center [191, 312] width 98 height 113
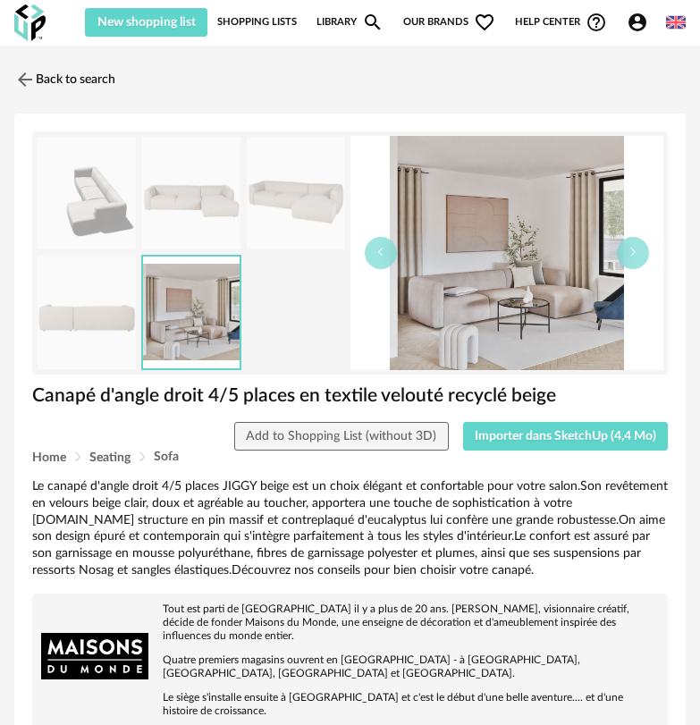
click at [116, 317] on img at bounding box center [87, 312] width 98 height 113
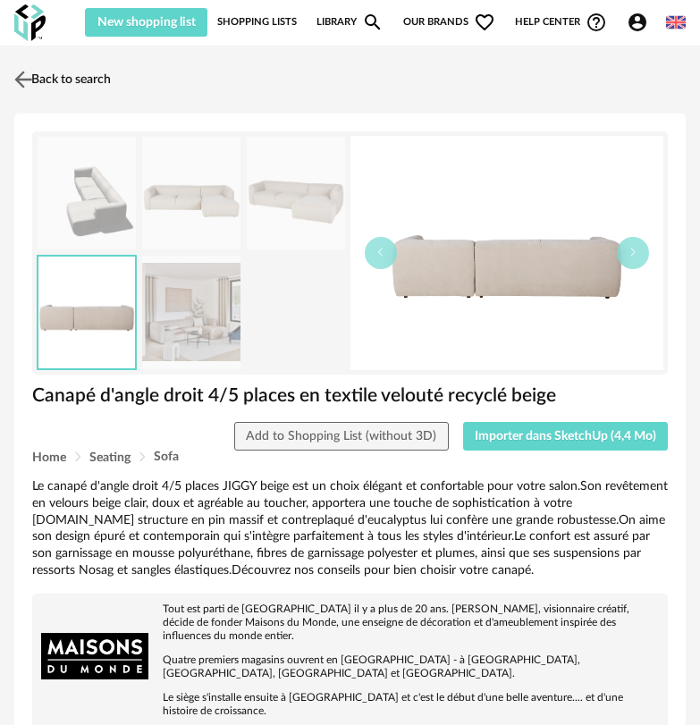
click at [25, 82] on img at bounding box center [24, 79] width 26 height 26
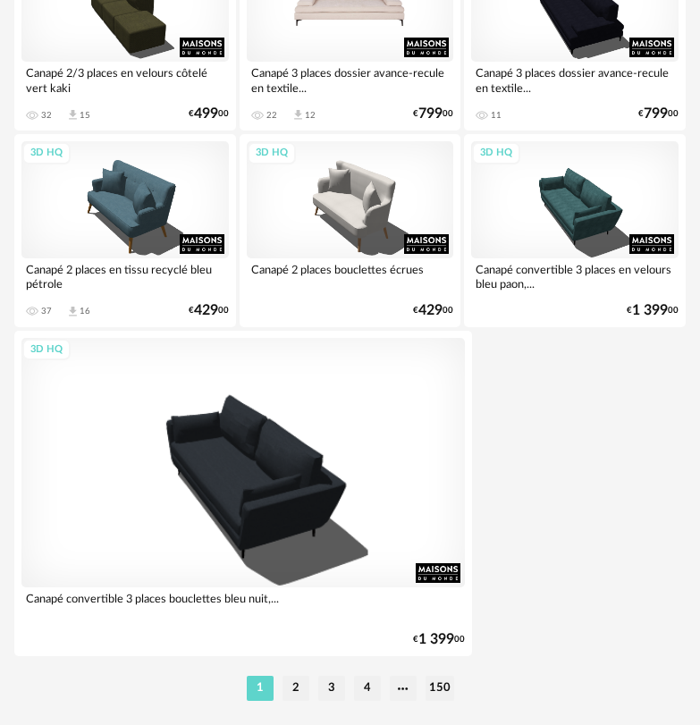
scroll to position [6423, 0]
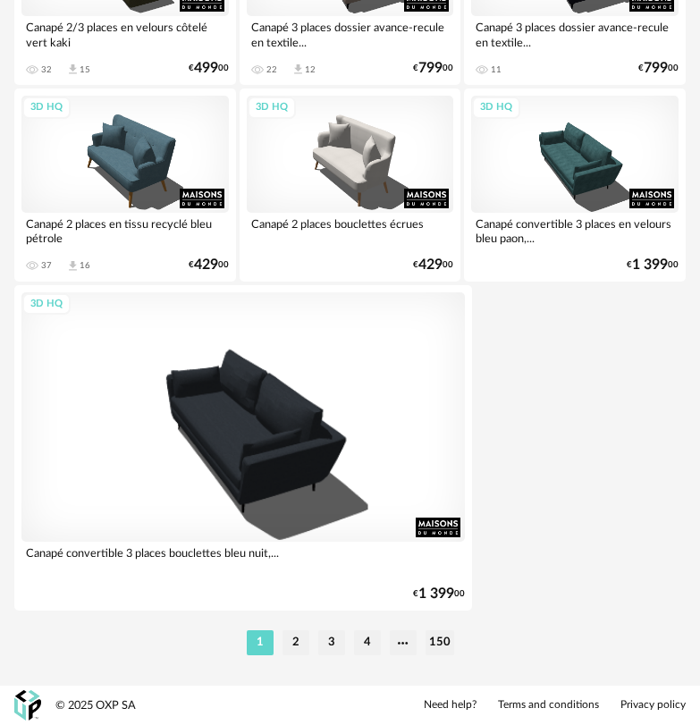
click at [303, 508] on li "2" at bounding box center [295, 642] width 27 height 25
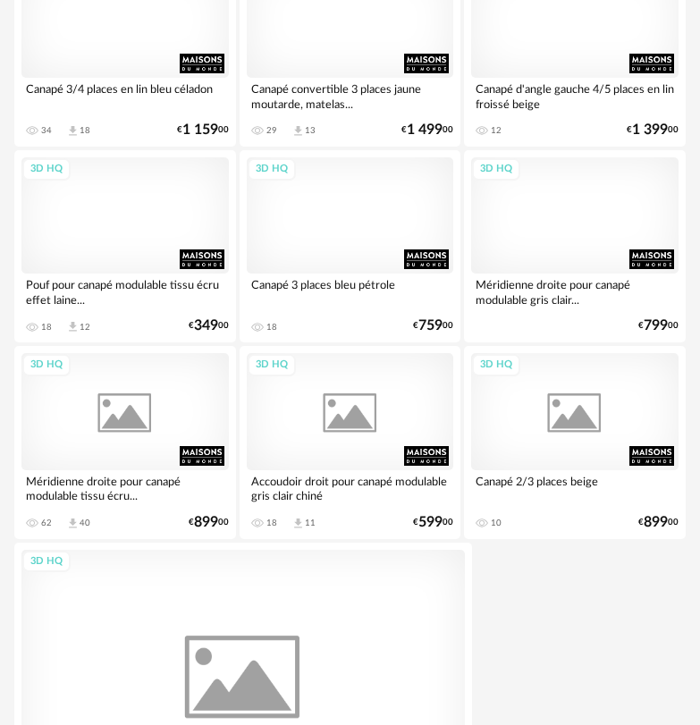
scroll to position [6255, 0]
